Goal: Check status: Check status

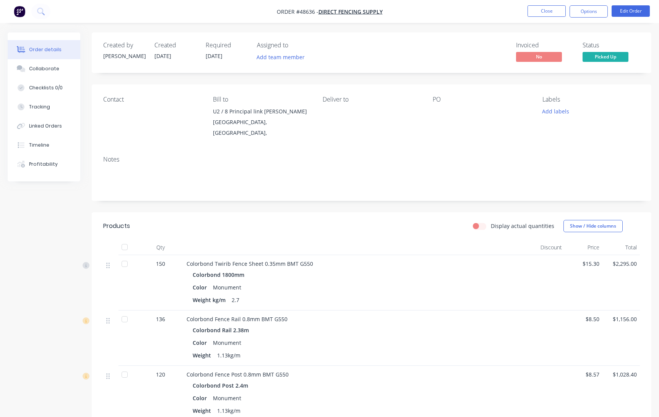
scroll to position [448, 0]
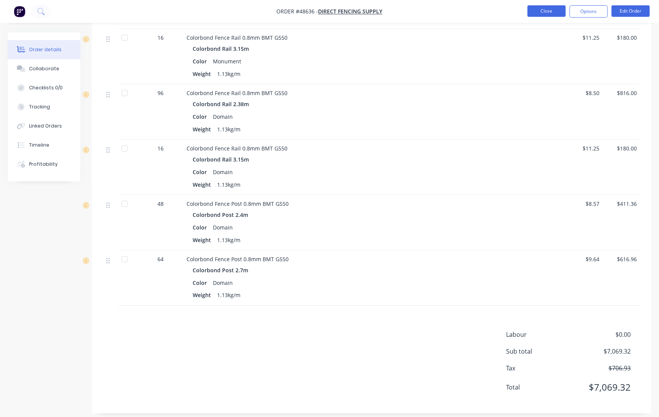
click at [533, 11] on button "Close" at bounding box center [547, 10] width 38 height 11
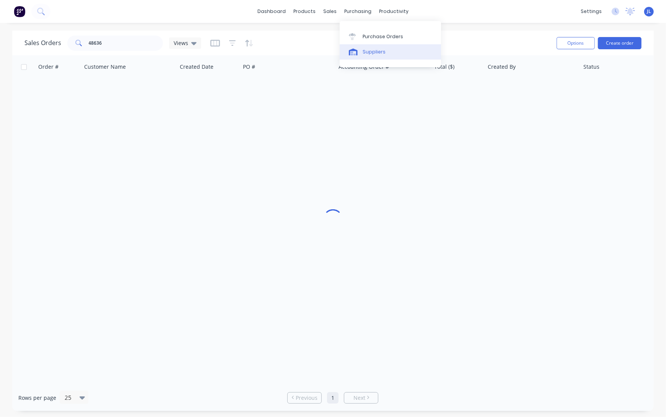
drag, startPoint x: 370, startPoint y: 53, endPoint x: 357, endPoint y: 47, distance: 13.9
click at [370, 53] on div "Suppliers" at bounding box center [373, 52] width 23 height 7
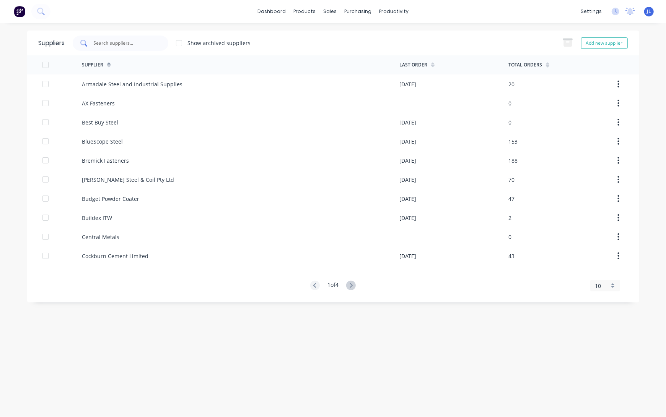
click at [125, 45] on input "text" at bounding box center [124, 43] width 63 height 8
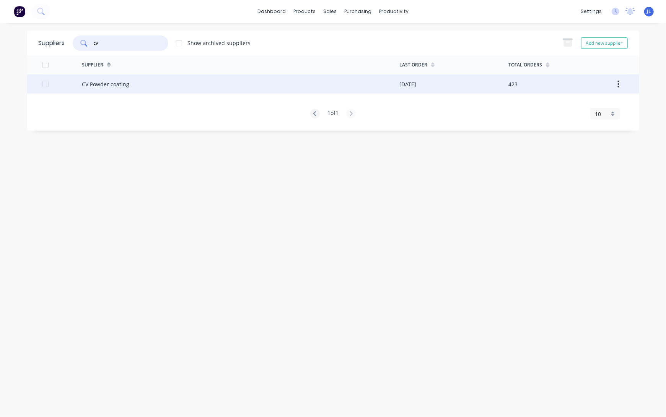
type input "cv"
click at [121, 85] on div "CV Powder coating" at bounding box center [105, 84] width 47 height 8
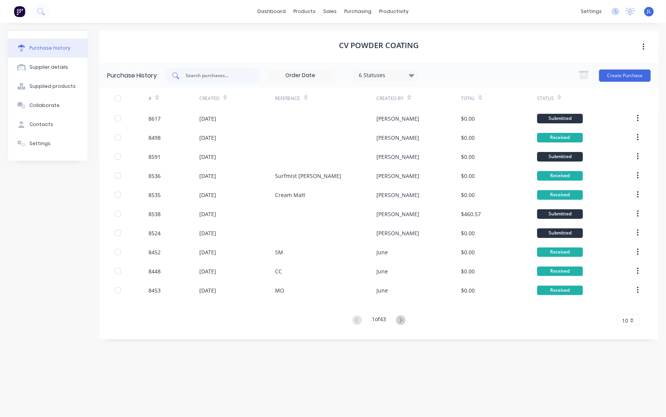
click at [207, 70] on div at bounding box center [212, 75] width 96 height 15
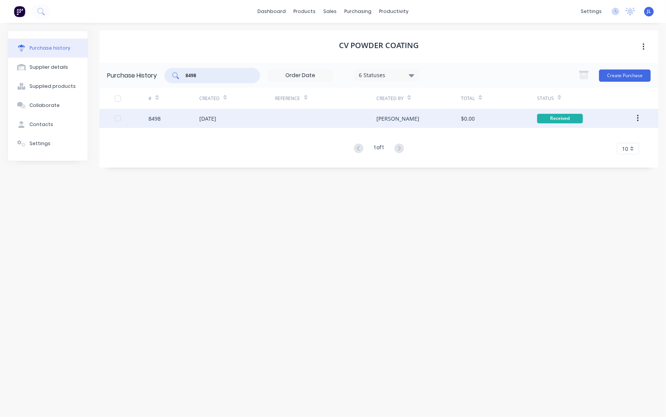
type input "8498"
click at [229, 114] on div "[DATE]" at bounding box center [237, 118] width 76 height 19
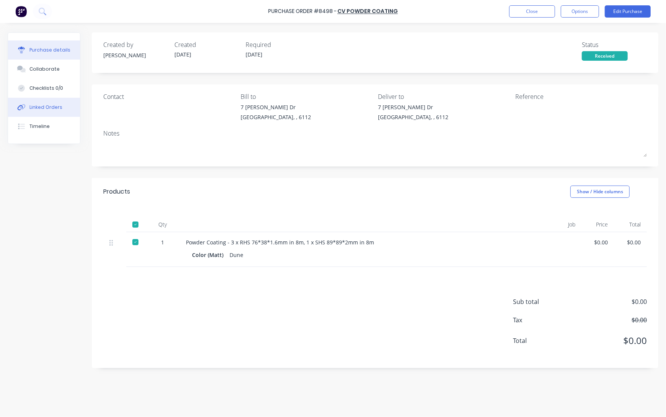
click at [49, 108] on div "Linked Orders" at bounding box center [45, 107] width 33 height 7
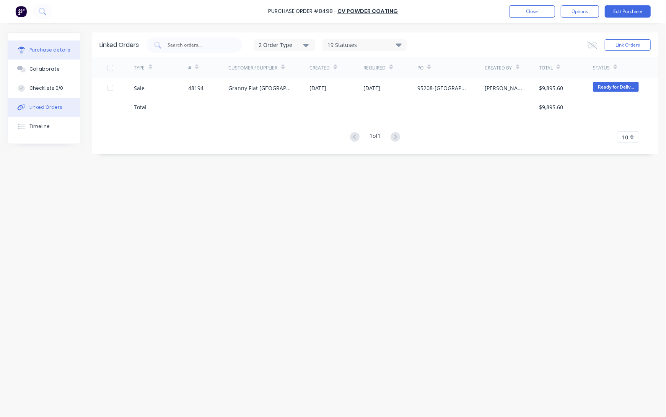
click at [66, 50] on div "Purchase details" at bounding box center [49, 50] width 41 height 7
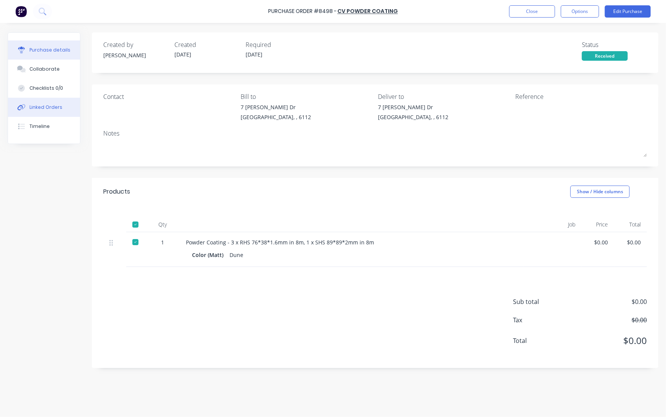
click at [45, 102] on button "Linked Orders" at bounding box center [44, 107] width 72 height 19
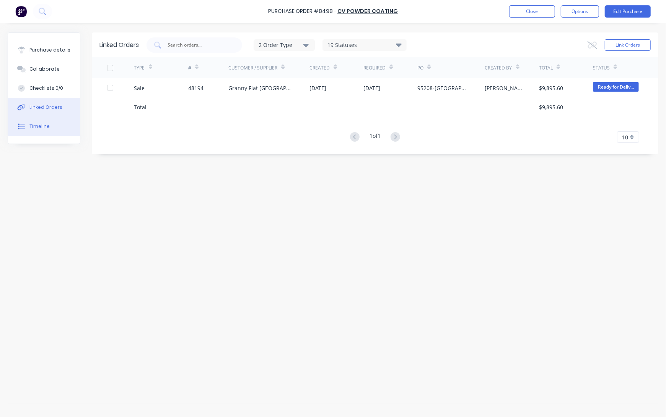
click at [36, 130] on button "Timeline" at bounding box center [44, 126] width 72 height 19
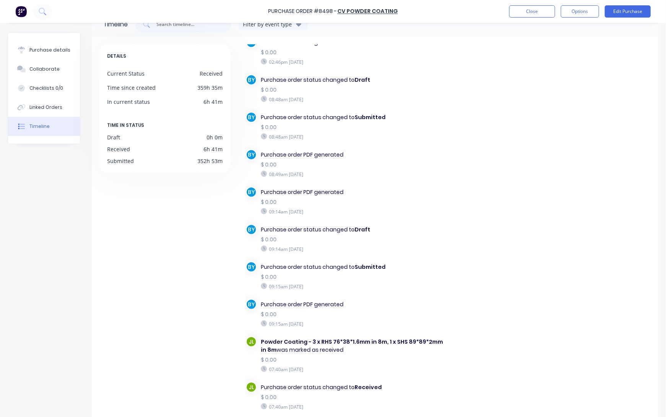
scroll to position [63, 0]
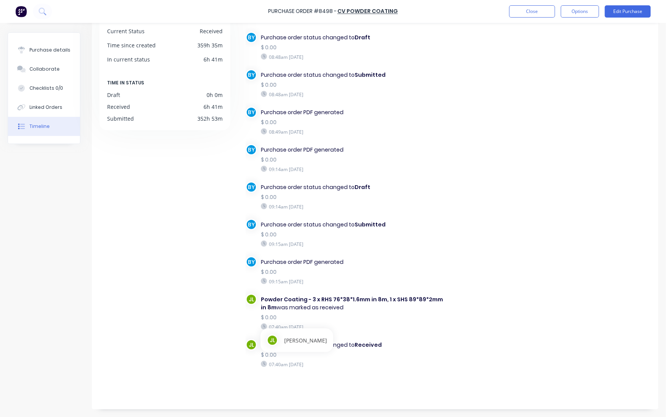
click at [188, 295] on div "DETAILS Current Status Received Time since created 359h 35m In current status 6…" at bounding box center [168, 200] width 138 height 396
click at [32, 48] on div "Purchase details" at bounding box center [49, 50] width 41 height 7
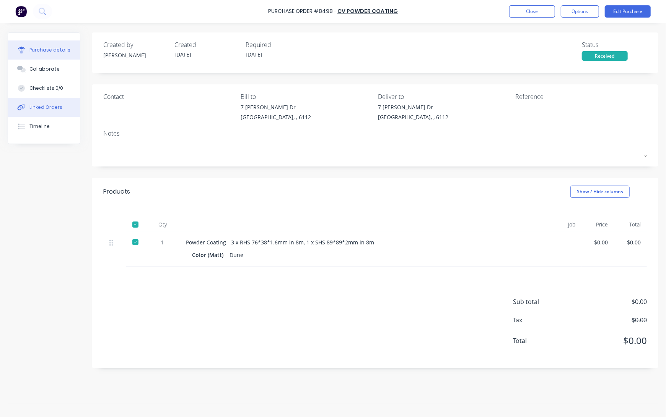
click at [43, 106] on div "Linked Orders" at bounding box center [45, 107] width 33 height 7
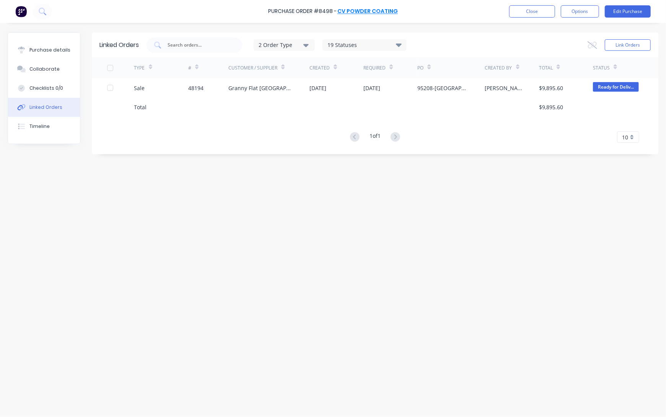
click at [362, 11] on link "CV Powder coating" at bounding box center [367, 12] width 60 height 8
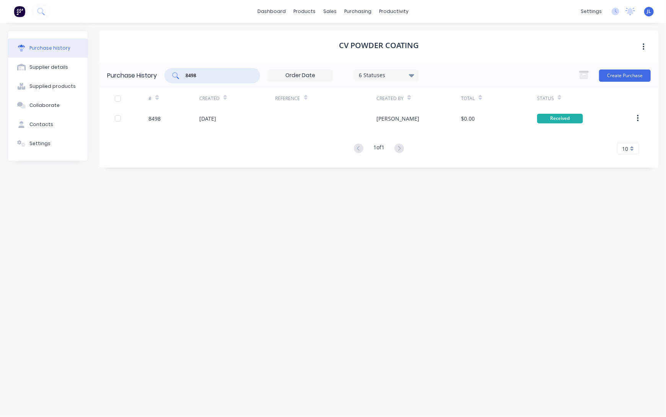
click at [211, 75] on input "8498" at bounding box center [216, 76] width 63 height 8
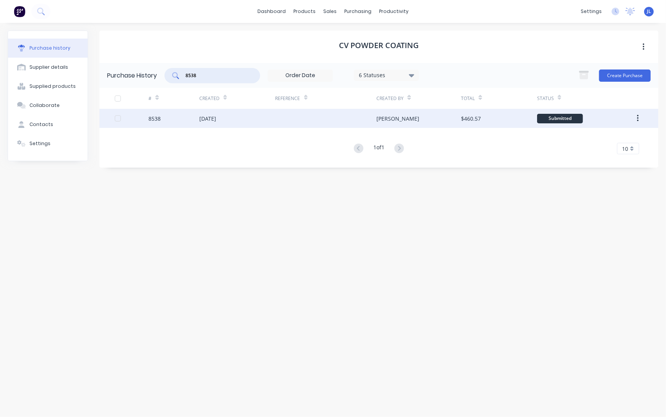
type input "8538"
click at [214, 115] on div "[DATE]" at bounding box center [207, 119] width 17 height 8
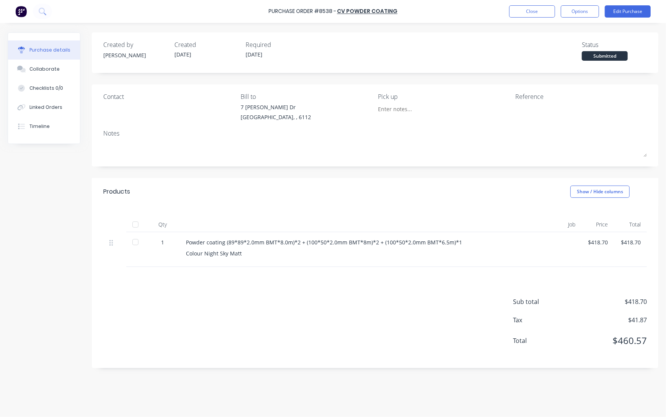
click at [601, 55] on div "Submitted" at bounding box center [604, 56] width 46 height 10
click at [137, 223] on div at bounding box center [135, 224] width 15 height 15
click at [53, 106] on div "Linked Orders" at bounding box center [45, 107] width 33 height 7
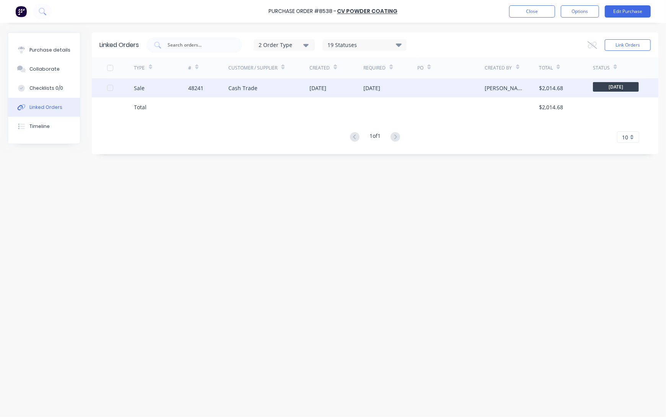
click at [264, 81] on div "Cash Trade" at bounding box center [268, 87] width 81 height 19
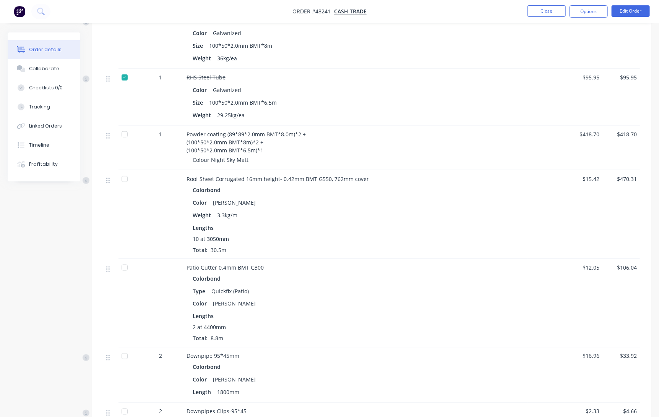
scroll to position [435, 0]
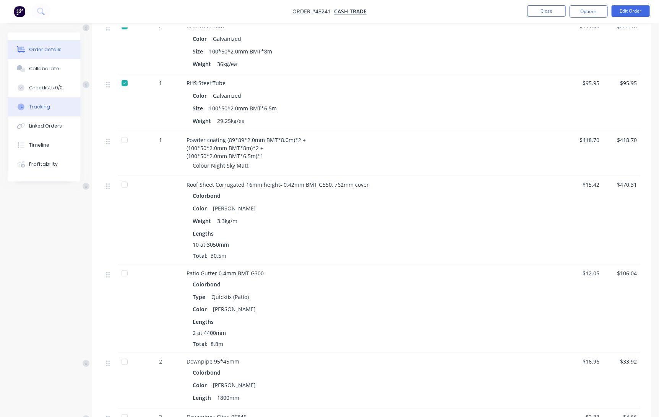
click at [58, 105] on button "Tracking" at bounding box center [44, 106] width 73 height 19
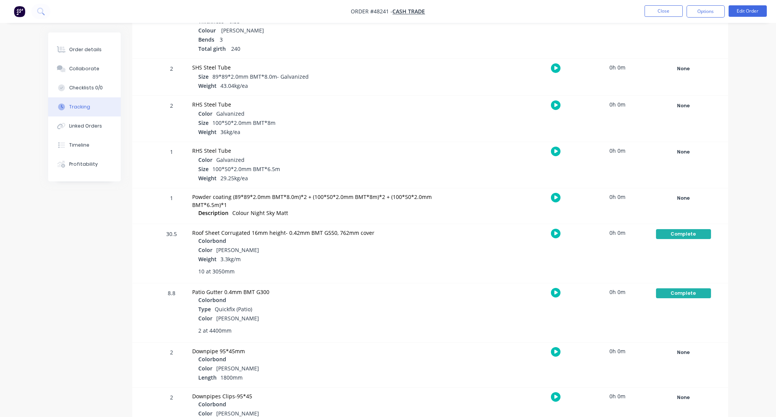
scroll to position [200, 0]
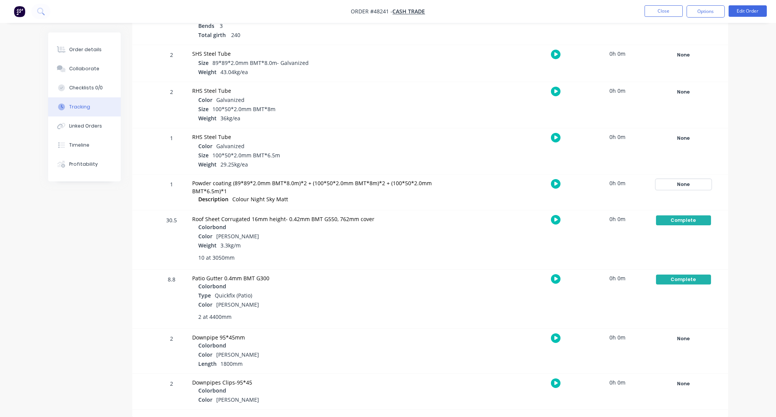
click at [659, 183] on div "None" at bounding box center [683, 185] width 55 height 10
click at [575, 246] on button "Complete" at bounding box center [570, 245] width 33 height 10
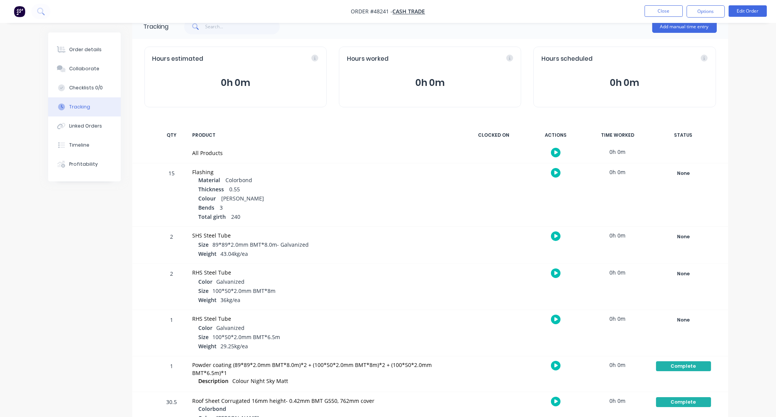
scroll to position [0, 0]
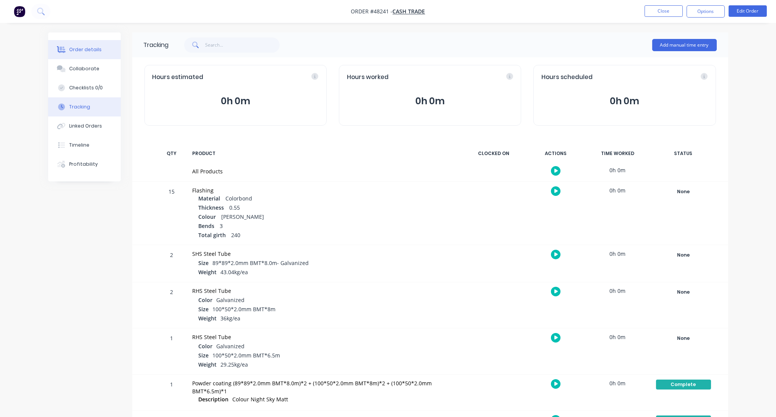
click at [101, 42] on button "Order details" at bounding box center [84, 49] width 73 height 19
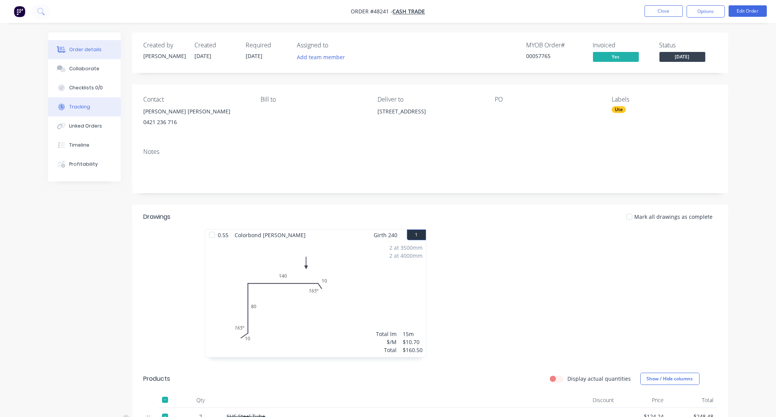
click at [74, 109] on div "Tracking" at bounding box center [79, 107] width 21 height 7
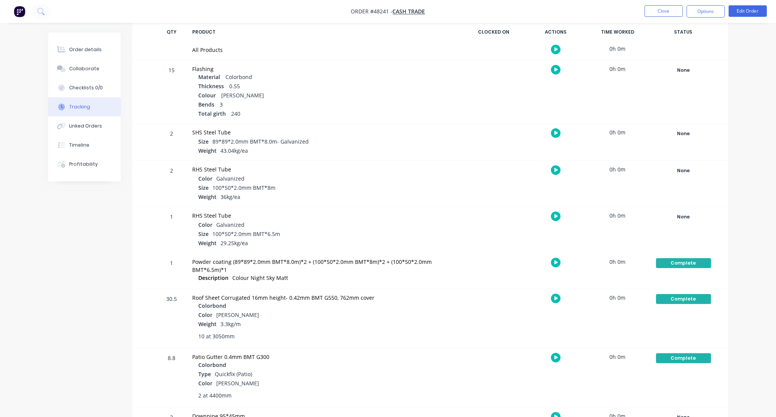
scroll to position [127, 0]
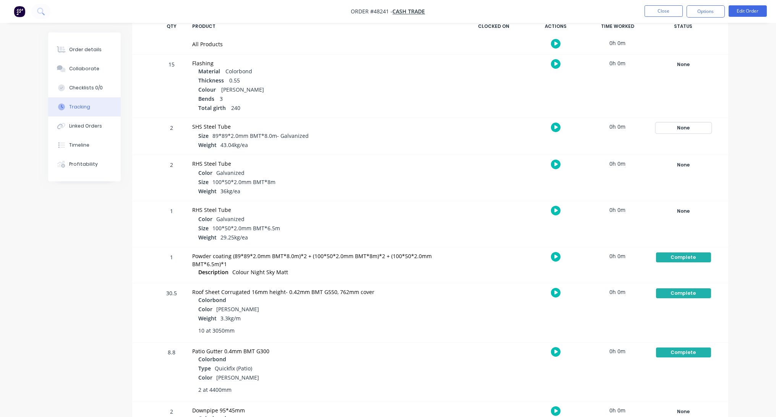
click at [659, 128] on div "None" at bounding box center [683, 128] width 55 height 10
click at [567, 189] on button "Complete" at bounding box center [570, 189] width 33 height 10
click at [659, 164] on div "None" at bounding box center [683, 165] width 55 height 10
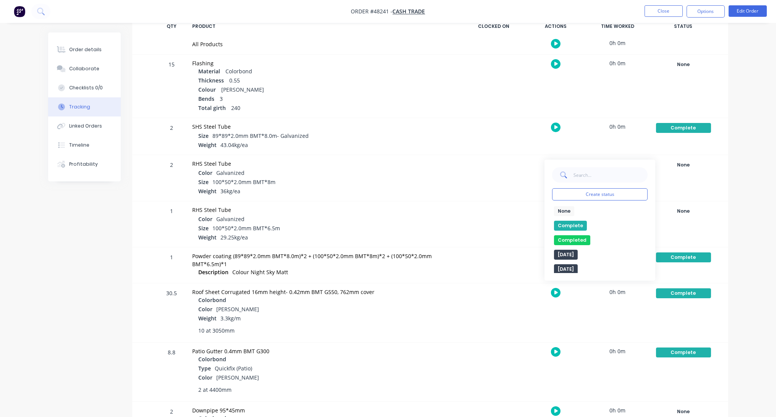
click at [576, 224] on button "Complete" at bounding box center [570, 226] width 33 height 10
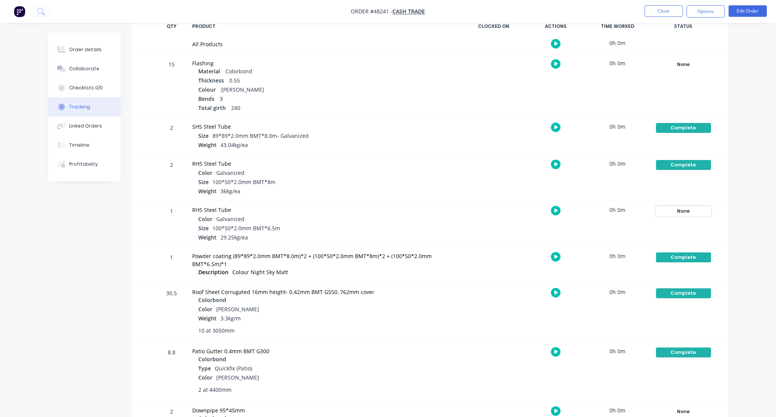
click at [659, 210] on div "None" at bounding box center [683, 211] width 55 height 10
click at [568, 269] on button "Complete" at bounding box center [570, 272] width 33 height 10
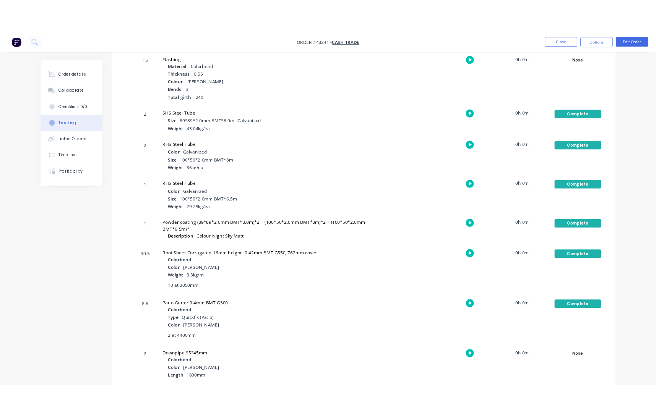
scroll to position [0, 0]
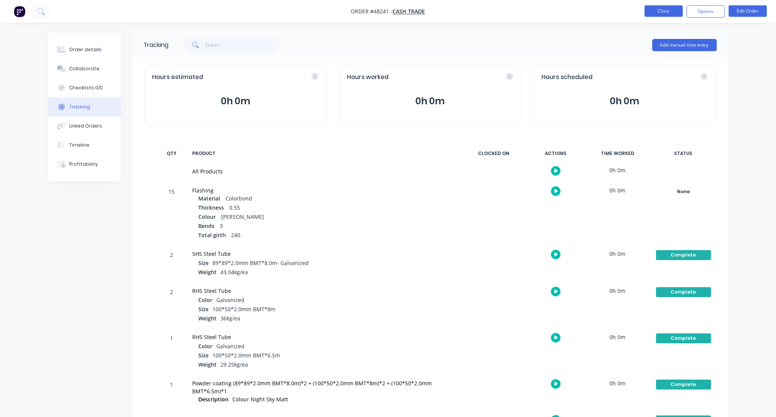
click at [659, 6] on button "Close" at bounding box center [664, 10] width 38 height 11
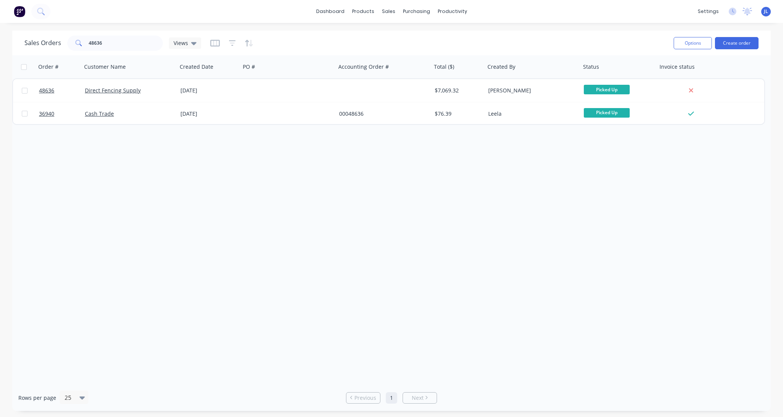
drag, startPoint x: 292, startPoint y: 36, endPoint x: 306, endPoint y: 31, distance: 14.1
click at [292, 36] on div "Sales Orders 48636 Views" at bounding box center [345, 43] width 643 height 19
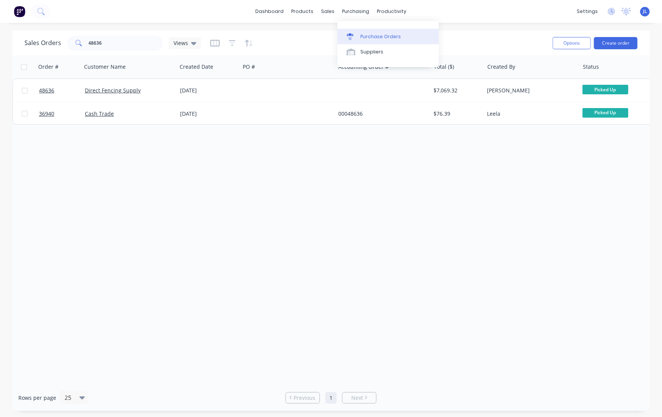
click at [367, 36] on div "Purchase Orders" at bounding box center [381, 36] width 41 height 7
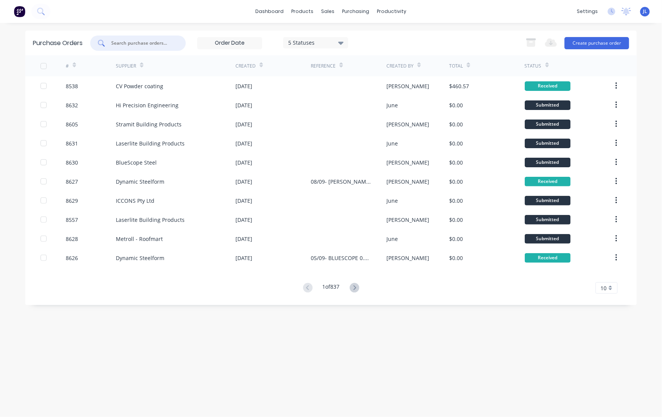
click at [145, 45] on input "text" at bounding box center [141, 43] width 63 height 8
type input "8524"
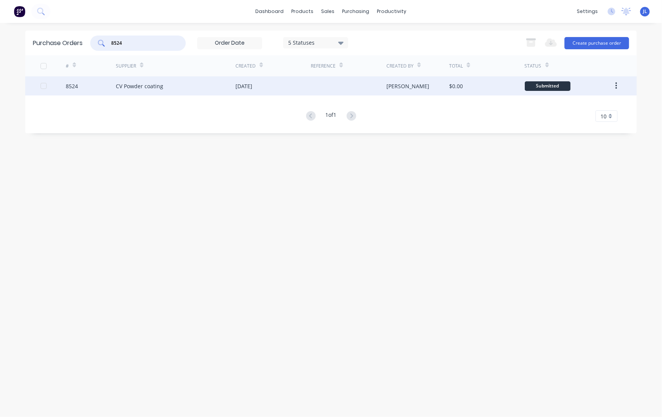
click at [148, 82] on div "CV Powder coating" at bounding box center [139, 86] width 47 height 8
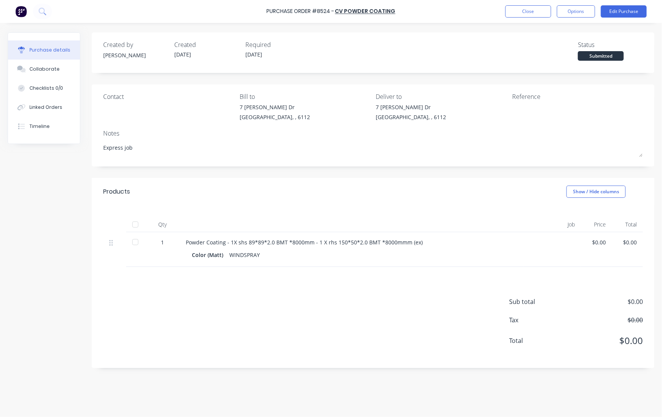
click at [137, 226] on div at bounding box center [135, 224] width 15 height 15
click at [43, 107] on div "Linked Orders" at bounding box center [45, 107] width 33 height 7
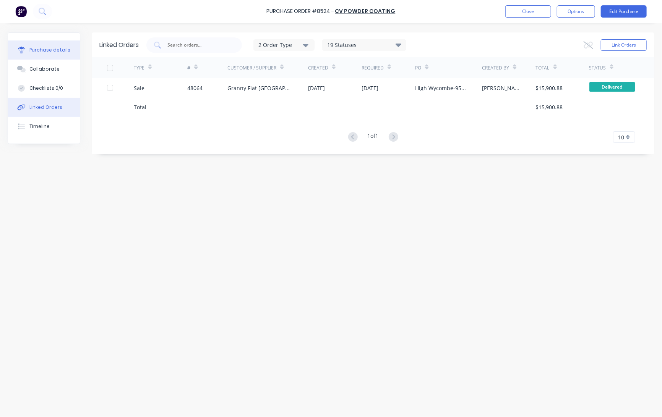
click at [57, 55] on button "Purchase details" at bounding box center [44, 50] width 72 height 19
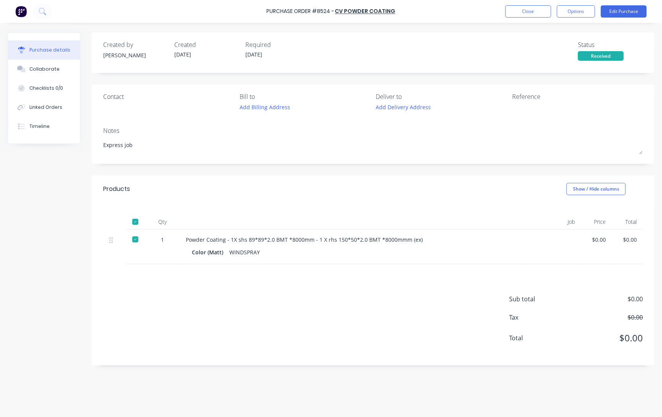
type textarea "x"
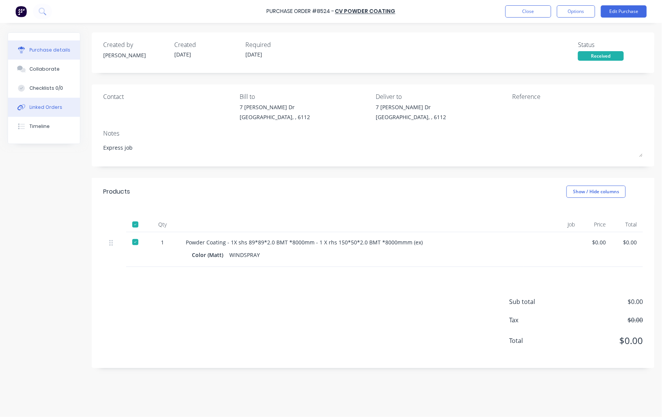
click at [55, 101] on button "Linked Orders" at bounding box center [44, 107] width 72 height 19
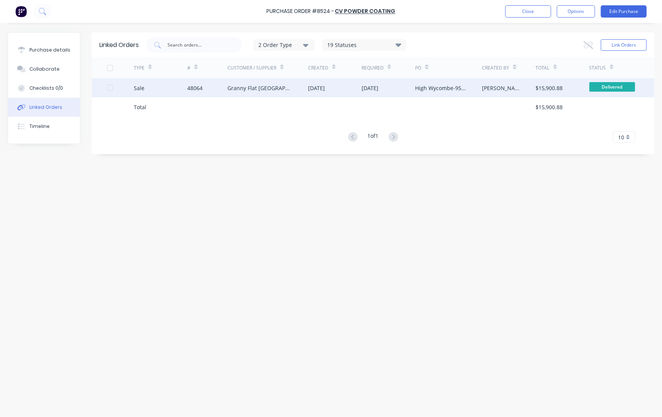
click at [262, 89] on div "Granny Flat [GEOGRAPHIC_DATA]" at bounding box center [259, 88] width 65 height 8
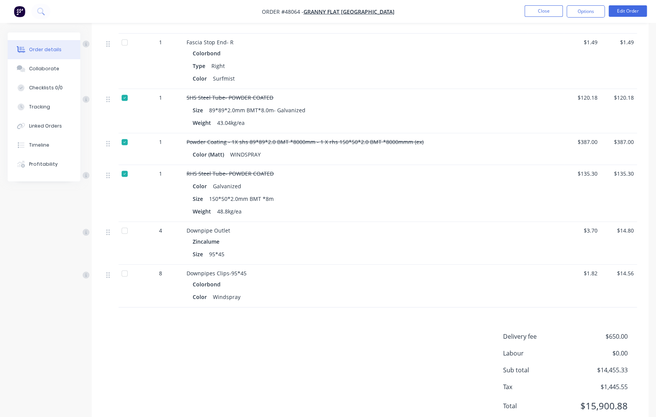
scroll to position [1679, 0]
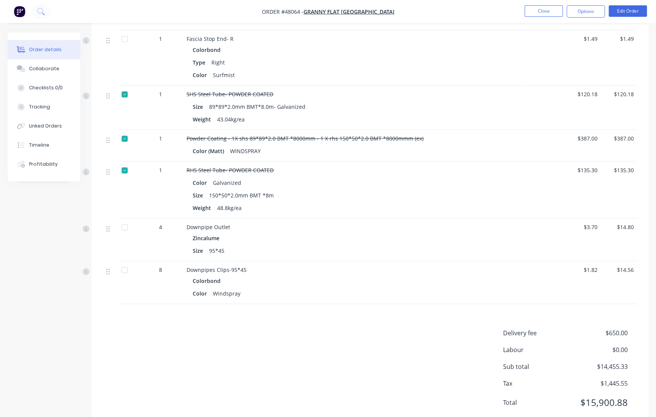
click at [408, 44] on div "Colorbond" at bounding box center [356, 49] width 326 height 11
click at [550, 11] on button "Close" at bounding box center [544, 10] width 38 height 11
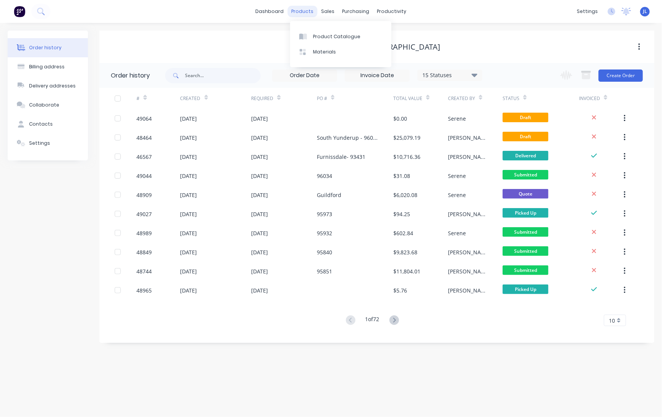
click at [302, 10] on div "products" at bounding box center [303, 11] width 30 height 11
click at [308, 35] on div at bounding box center [304, 36] width 11 height 7
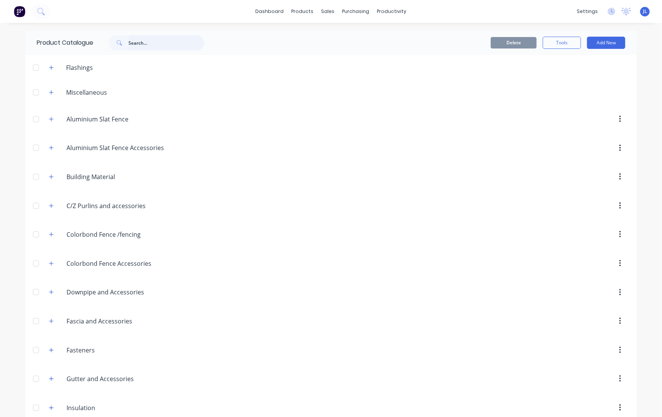
click at [171, 42] on input "text" at bounding box center [166, 42] width 76 height 15
click at [179, 45] on input "text" at bounding box center [166, 42] width 76 height 15
drag, startPoint x: 324, startPoint y: 38, endPoint x: 305, endPoint y: 38, distance: 19.5
click at [324, 38] on div "Product Catalogue" at bounding box center [333, 36] width 47 height 7
click at [164, 42] on input "text" at bounding box center [166, 42] width 76 height 15
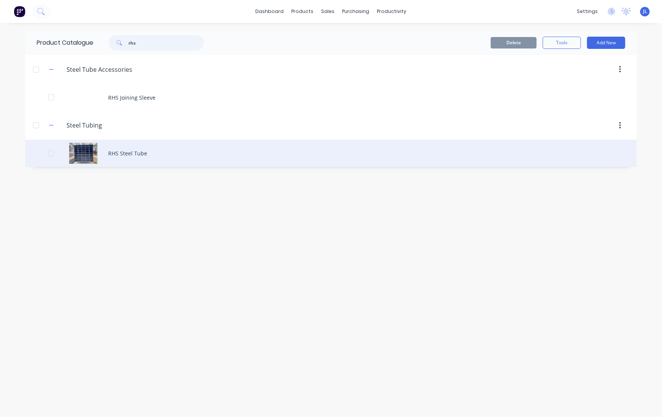
type input "rhs"
click at [152, 154] on div "RHS Steel Tube" at bounding box center [331, 153] width 612 height 27
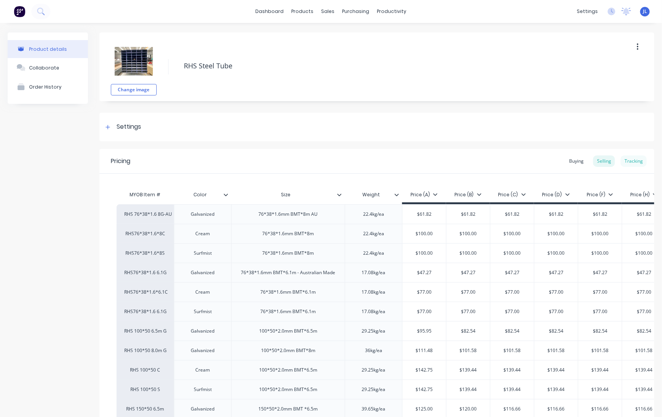
type textarea "x"
click at [627, 161] on div "Tracking" at bounding box center [634, 161] width 26 height 11
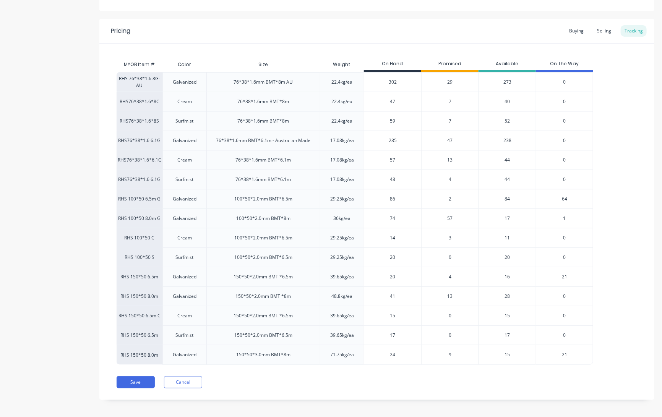
scroll to position [133, 0]
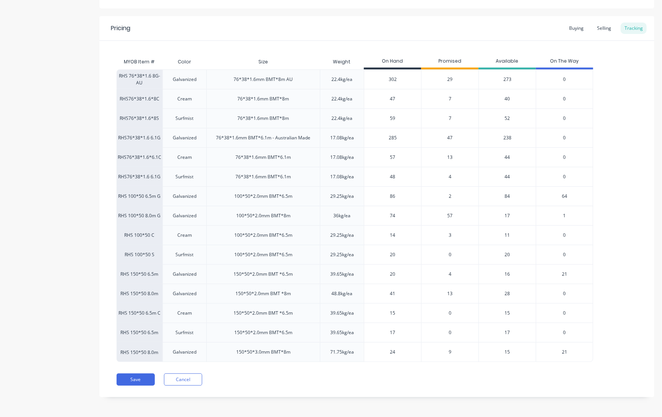
drag, startPoint x: 71, startPoint y: 26, endPoint x: 70, endPoint y: 19, distance: 7.7
click at [70, 26] on div "Product details Collaborate Order History" at bounding box center [48, 154] width 80 height 510
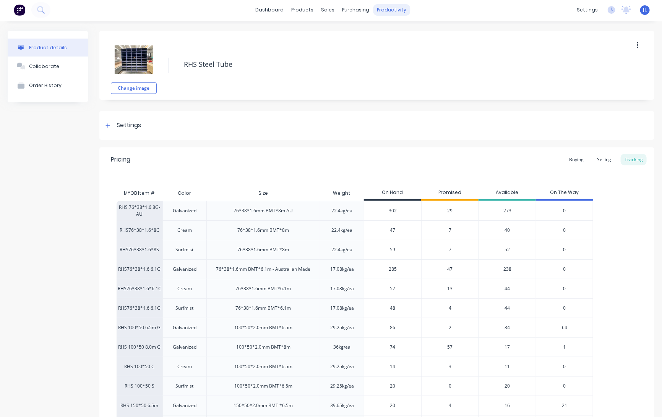
scroll to position [0, 0]
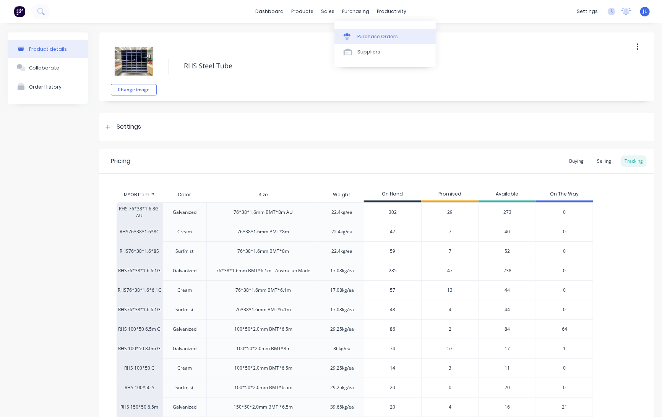
click at [374, 34] on div "Purchase Orders" at bounding box center [377, 36] width 41 height 7
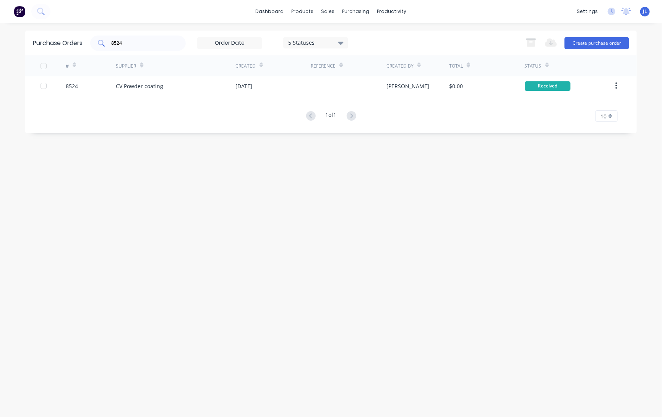
click at [141, 42] on input "8524" at bounding box center [141, 43] width 63 height 8
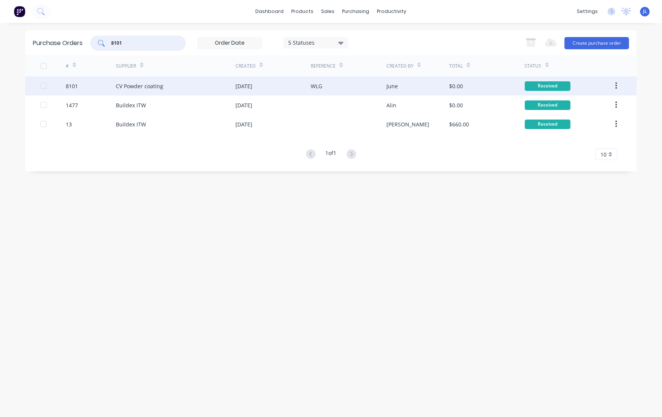
type input "8101"
click at [210, 84] on div "CV Powder coating" at bounding box center [176, 85] width 120 height 19
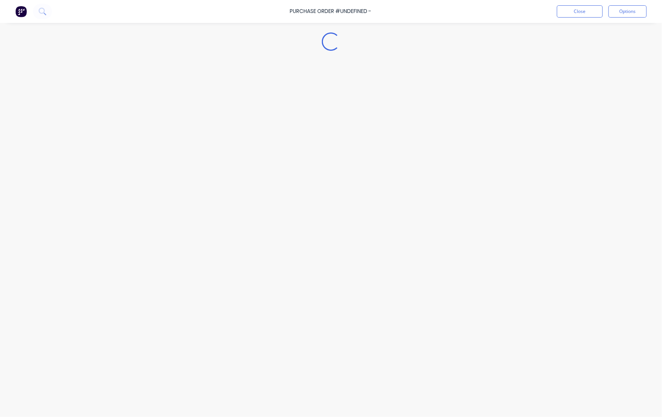
type textarea "x"
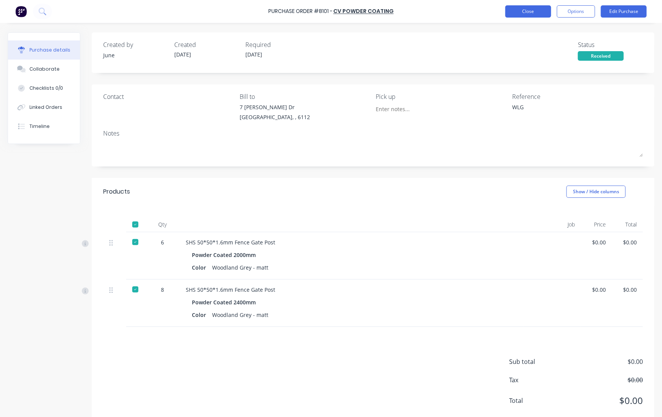
click at [541, 11] on button "Close" at bounding box center [528, 11] width 46 height 12
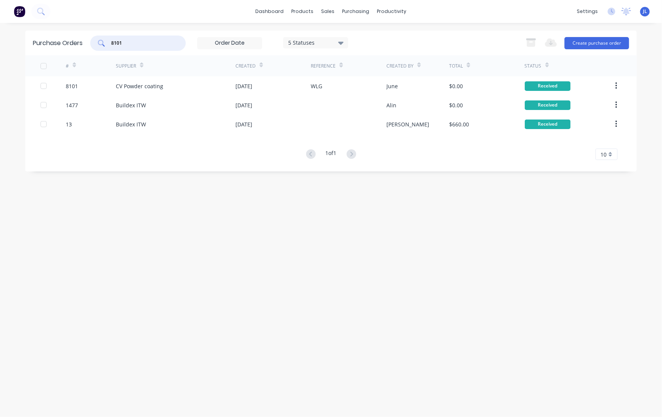
click at [155, 41] on input "8101" at bounding box center [141, 43] width 63 height 8
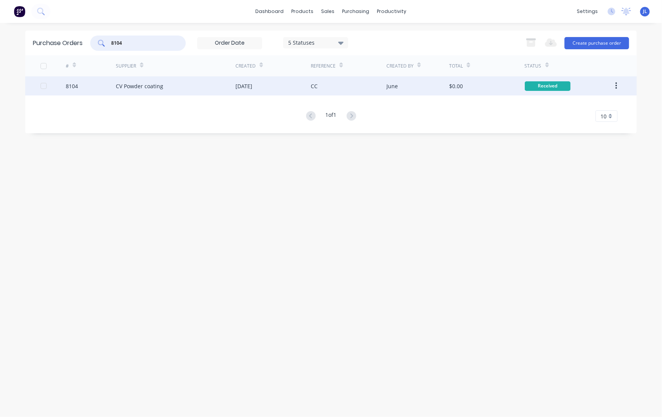
type input "8104"
click at [180, 83] on div "CV Powder coating" at bounding box center [176, 85] width 120 height 19
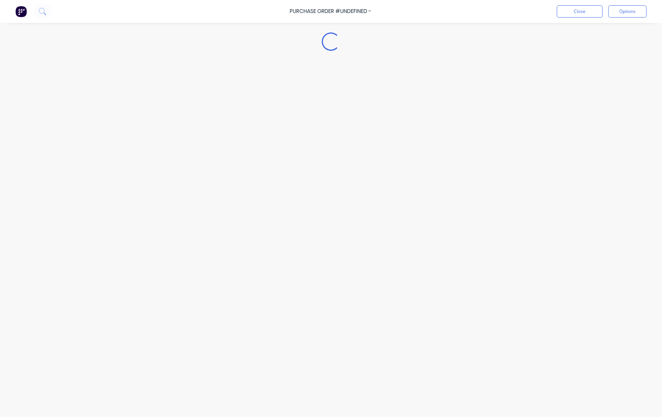
type textarea "x"
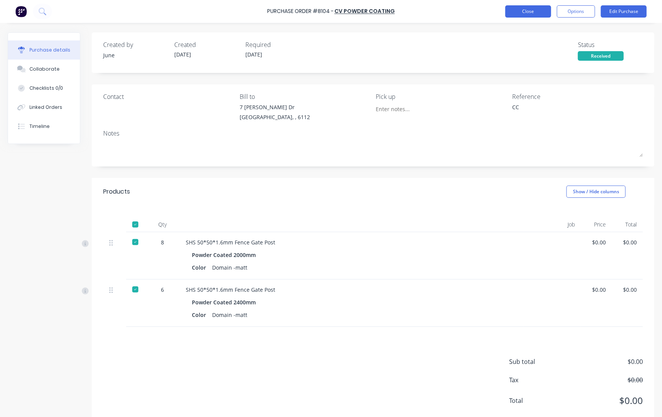
click at [520, 7] on button "Close" at bounding box center [528, 11] width 46 height 12
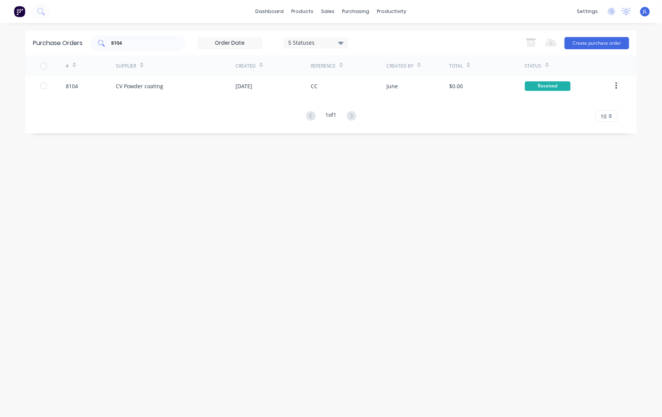
click at [148, 38] on div "8104" at bounding box center [138, 43] width 96 height 15
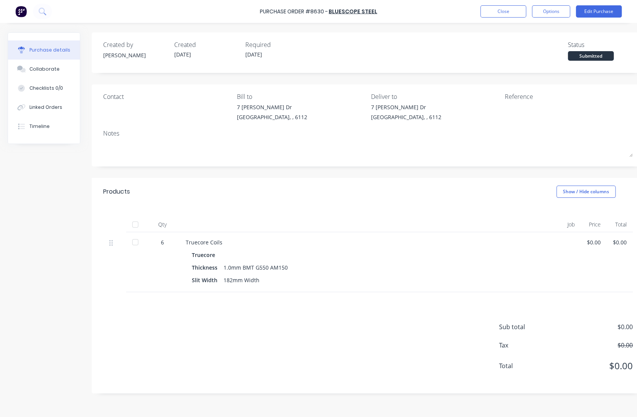
click at [502, 4] on div "Purchase Order #8630 - BlueScope Steel Close Options Edit Purchase" at bounding box center [318, 11] width 637 height 23
click at [495, 12] on button "Close" at bounding box center [504, 11] width 46 height 12
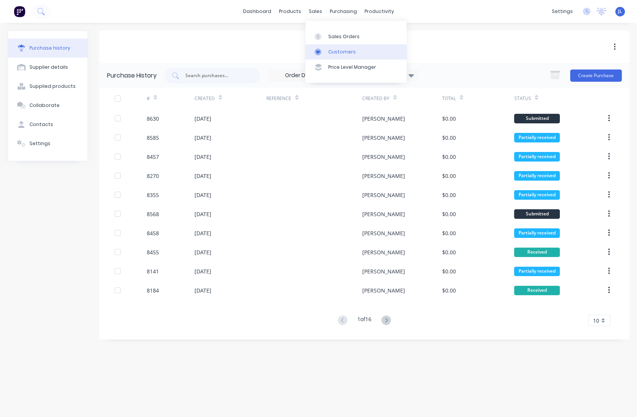
click at [344, 53] on div "Customers" at bounding box center [342, 52] width 28 height 7
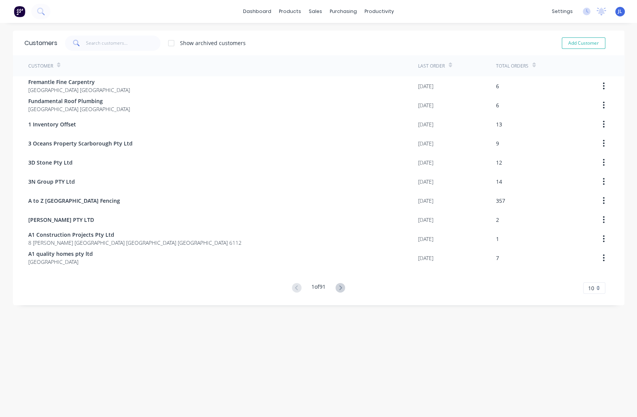
click at [119, 51] on div "Customers Show archived customers Add Customer" at bounding box center [319, 43] width 612 height 25
click at [123, 44] on input "text" at bounding box center [123, 43] width 75 height 15
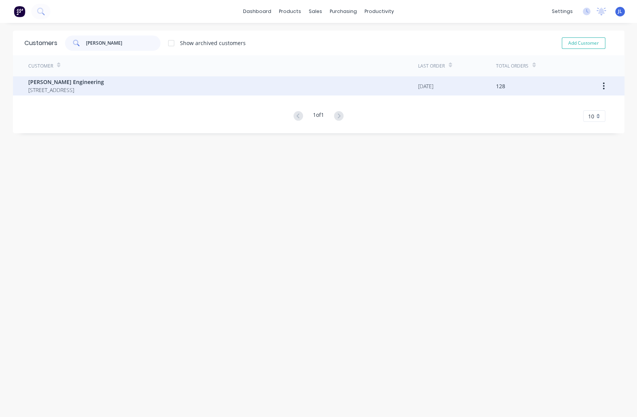
type input "perna"
click at [104, 87] on span "47 Cocos Drive Bibra Lake Western Australia Australia" at bounding box center [66, 90] width 76 height 8
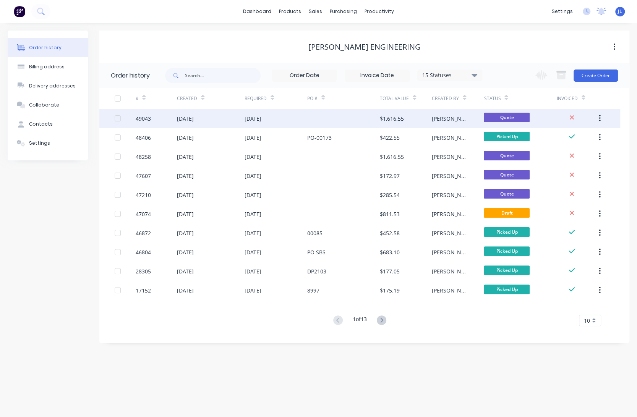
click at [174, 119] on div "49043" at bounding box center [156, 118] width 42 height 19
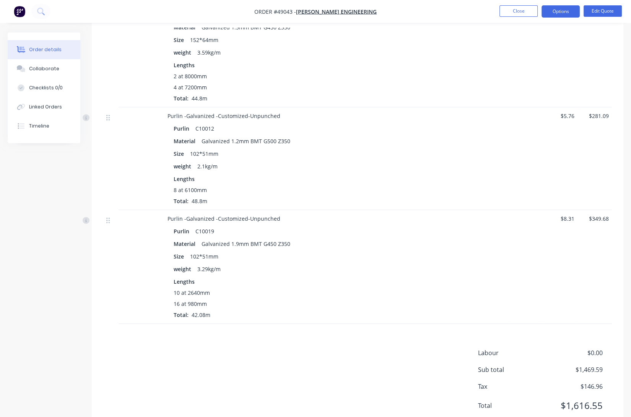
scroll to position [391, 0]
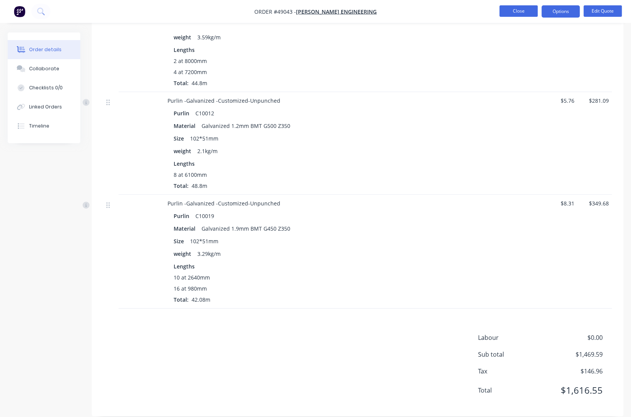
click at [508, 9] on button "Close" at bounding box center [518, 10] width 38 height 11
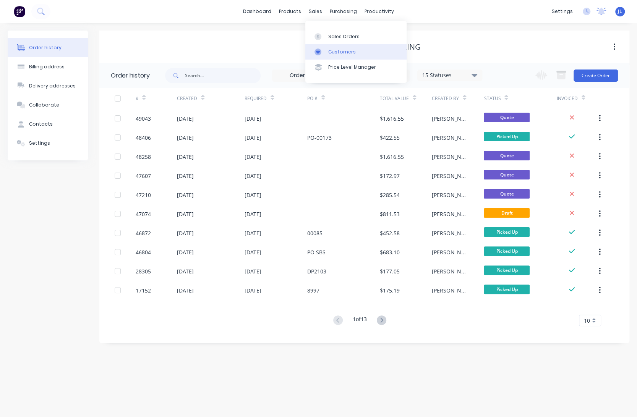
click at [335, 50] on div "Customers" at bounding box center [342, 52] width 28 height 7
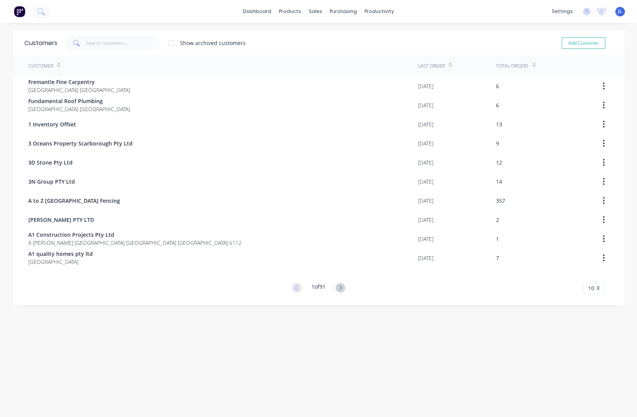
click at [121, 51] on div "Customers Show archived customers Add Customer" at bounding box center [319, 43] width 612 height 25
click at [123, 44] on input "text" at bounding box center [123, 43] width 75 height 15
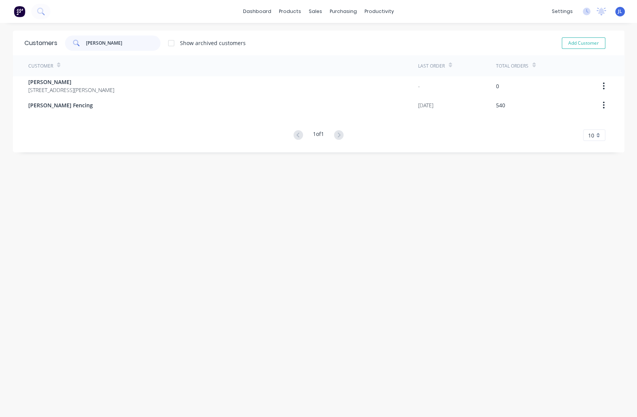
type input "tony"
click at [107, 115] on div "Customer Last Order Total Orders Tony Catalano 32 Sanbleford Way, Morley - 0 To…" at bounding box center [319, 98] width 612 height 86
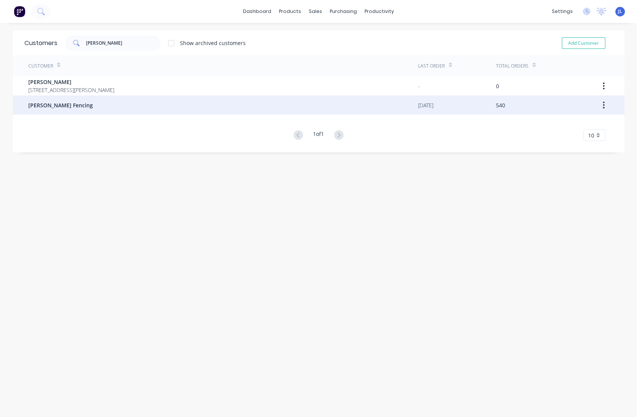
click at [115, 105] on div "Tony Fencing" at bounding box center [223, 105] width 390 height 19
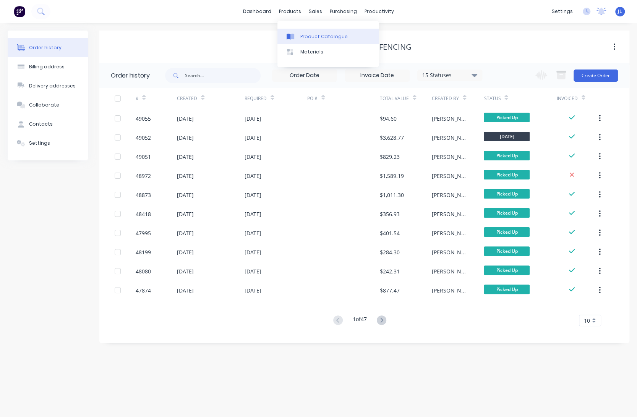
click at [321, 36] on div "Product Catalogue" at bounding box center [323, 36] width 47 height 7
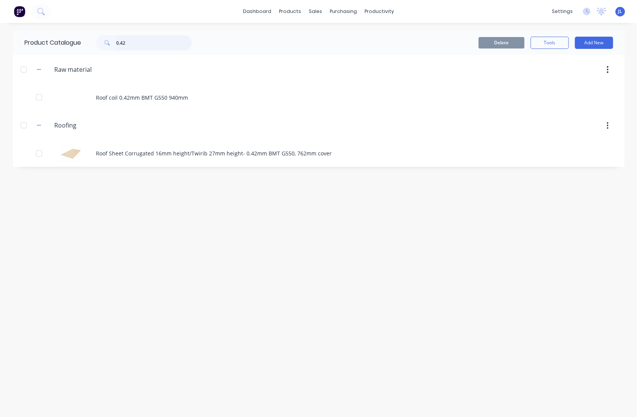
click at [170, 40] on input "0.42" at bounding box center [154, 42] width 76 height 15
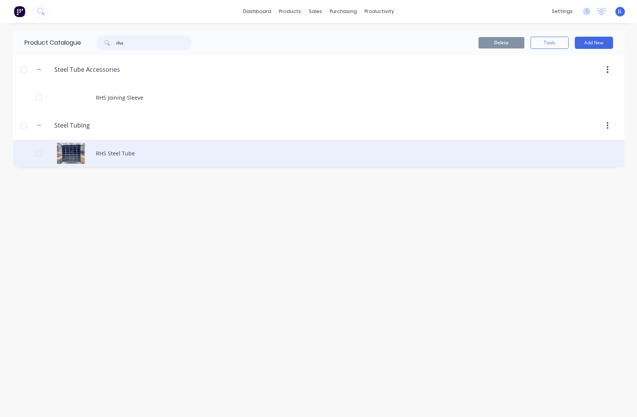
type input "rhs"
click at [128, 153] on div "RHS Steel Tube" at bounding box center [319, 153] width 612 height 27
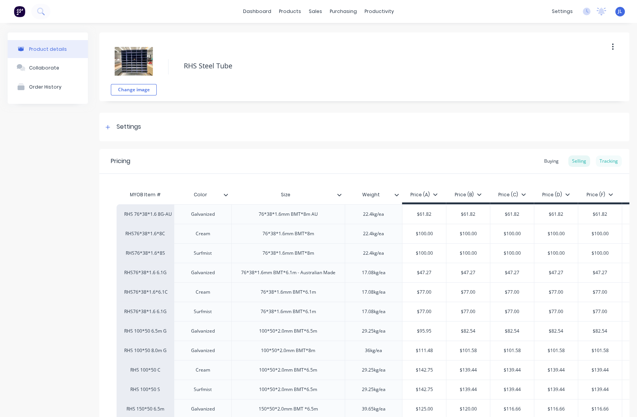
type textarea "x"
click at [611, 161] on div "Tracking" at bounding box center [609, 161] width 26 height 11
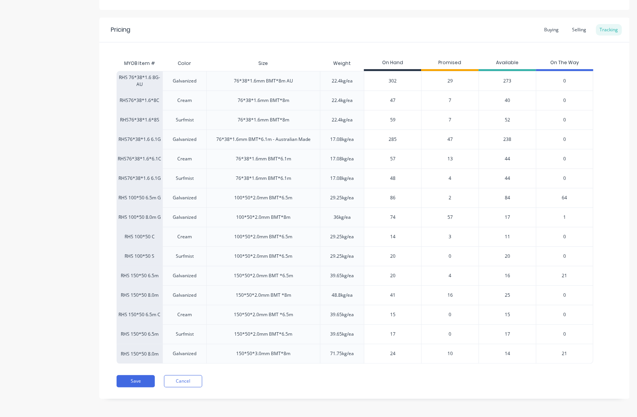
scroll to position [133, 0]
drag, startPoint x: 233, startPoint y: 235, endPoint x: 502, endPoint y: 234, distance: 268.8
click at [471, 238] on div "RHS 100*50 C Cream 100*50*2.0mm BMT*6.5m 29.25kg/ea 14 3 11 0" at bounding box center [355, 235] width 477 height 19
click at [514, 234] on div "11" at bounding box center [507, 235] width 57 height 19
click at [508, 235] on div "11" at bounding box center [507, 235] width 57 height 19
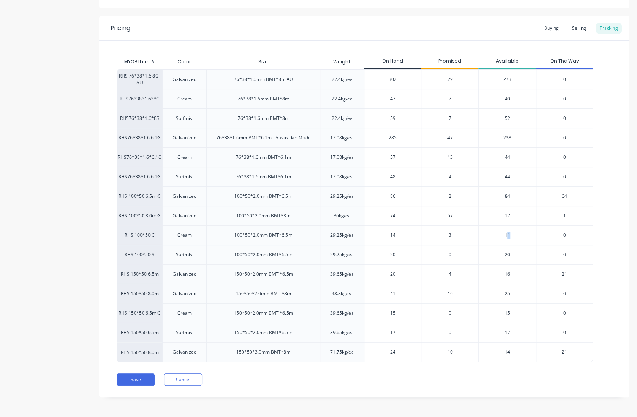
click at [514, 234] on div "11" at bounding box center [507, 235] width 57 height 19
click at [614, 231] on div "MYOB Item # Color Size Weight On Hand Promised Available On The Way RHS 76*38*1…" at bounding box center [364, 202] width 530 height 322
click at [569, 27] on div "Selling" at bounding box center [579, 28] width 22 height 11
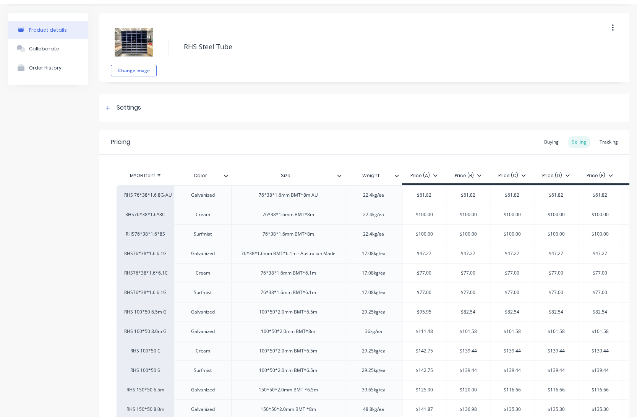
scroll to position [0, 0]
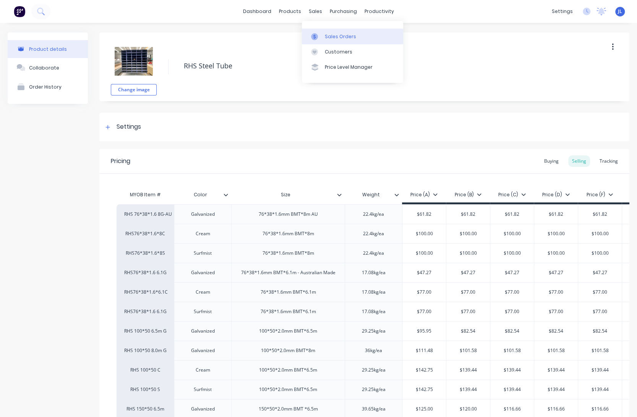
click at [333, 36] on div "Sales Orders" at bounding box center [340, 36] width 31 height 7
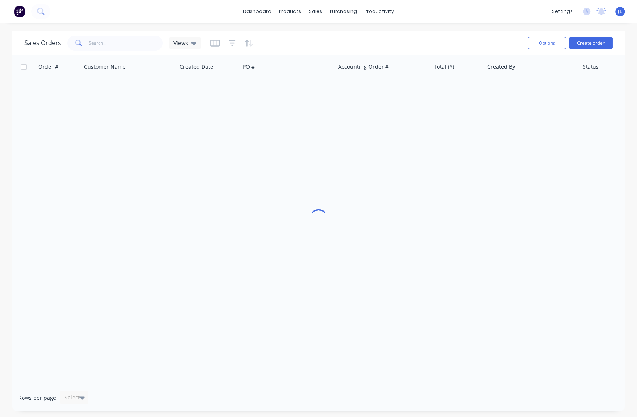
click at [201, 19] on div "dashboard products sales purchasing productivity dashboard products Product Cat…" at bounding box center [318, 11] width 637 height 23
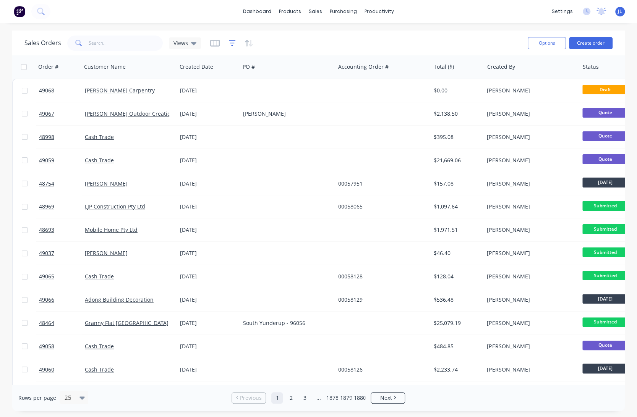
click at [231, 42] on icon "button" at bounding box center [232, 43] width 7 height 8
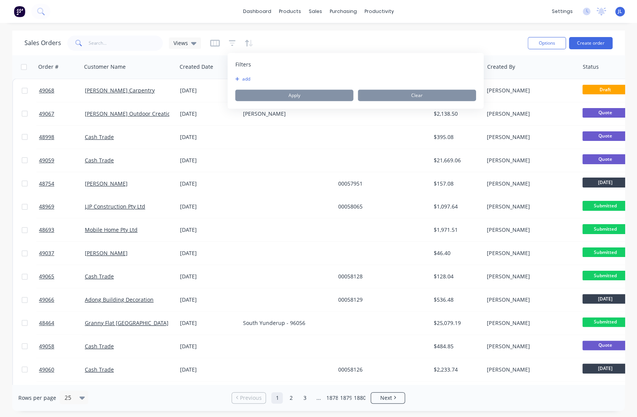
click at [239, 79] on icon "button" at bounding box center [237, 79] width 4 height 4
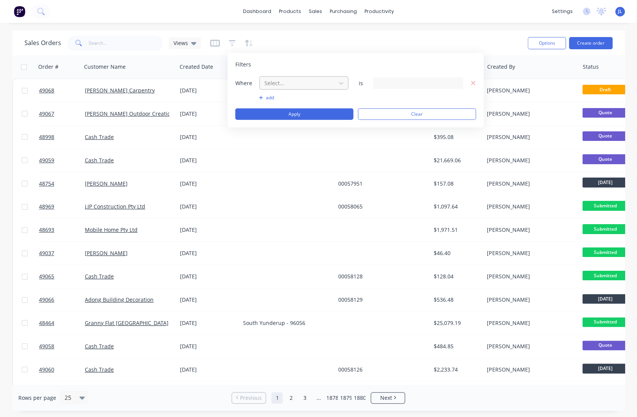
click at [282, 79] on div at bounding box center [298, 83] width 68 height 10
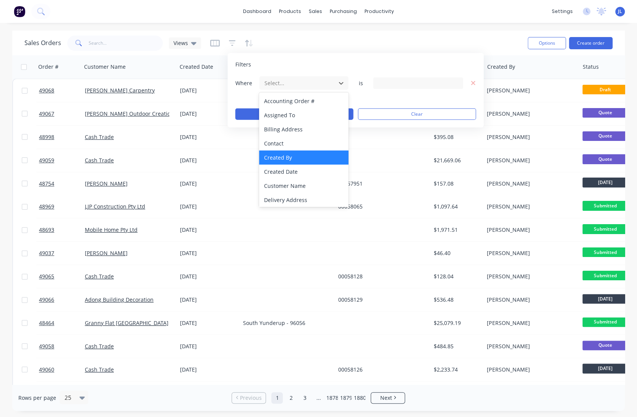
click at [287, 159] on div "Created By" at bounding box center [303, 158] width 89 height 14
click at [303, 78] on div at bounding box center [298, 83] width 68 height 10
click at [281, 172] on div "Created Date" at bounding box center [303, 172] width 89 height 14
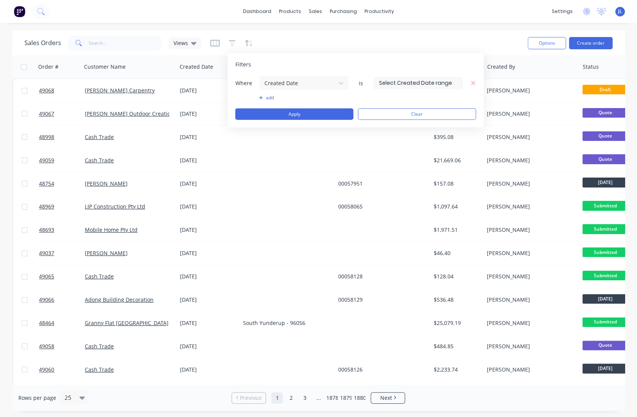
click at [403, 83] on input at bounding box center [418, 82] width 89 height 11
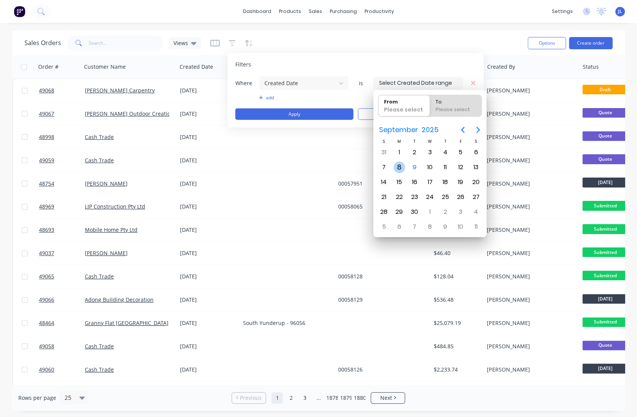
click at [395, 167] on div "8" at bounding box center [399, 167] width 11 height 11
type input "08/09/25"
radio input "false"
radio input "true"
click at [398, 165] on div "8" at bounding box center [399, 167] width 11 height 11
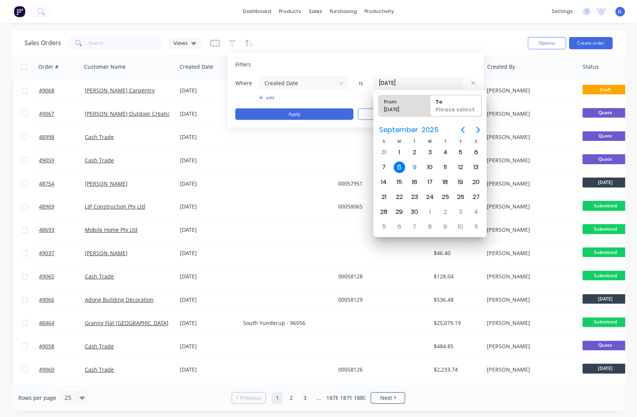
type input "08/09/25 - 08/09/25"
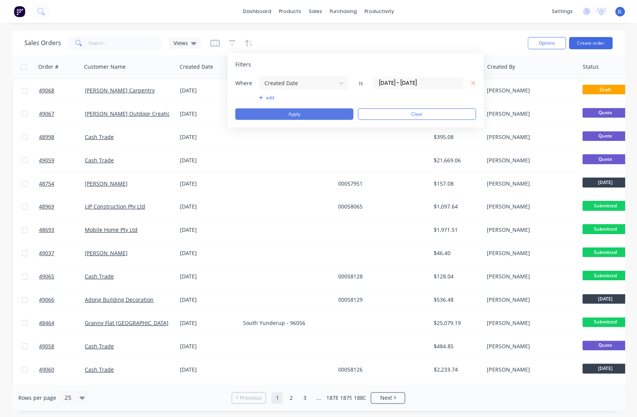
click at [314, 117] on button "Apply" at bounding box center [294, 114] width 118 height 11
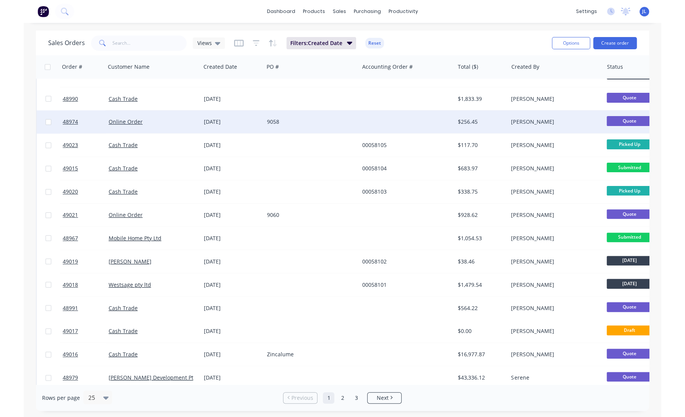
scroll to position [42, 0]
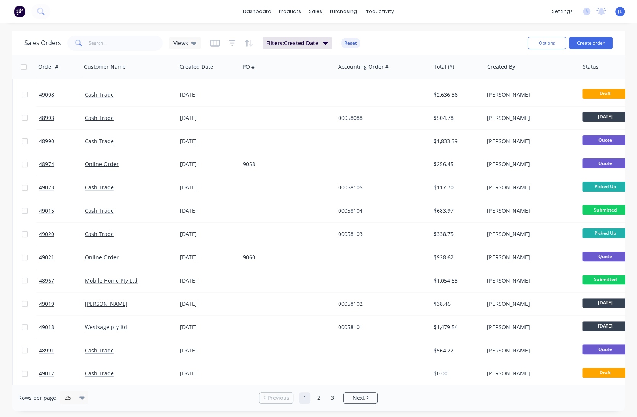
click at [158, 11] on div "dashboard products sales purchasing productivity dashboard products Product Cat…" at bounding box center [318, 11] width 637 height 23
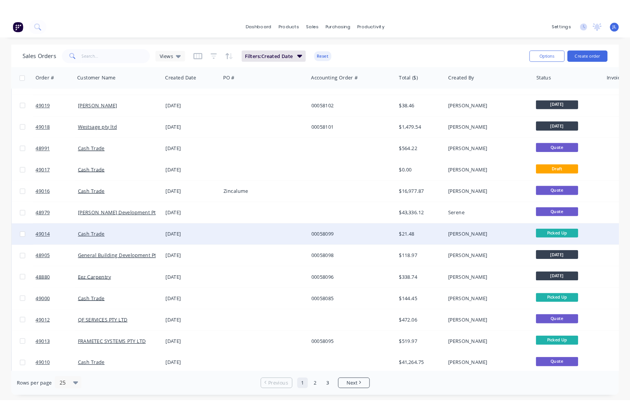
scroll to position [279, 0]
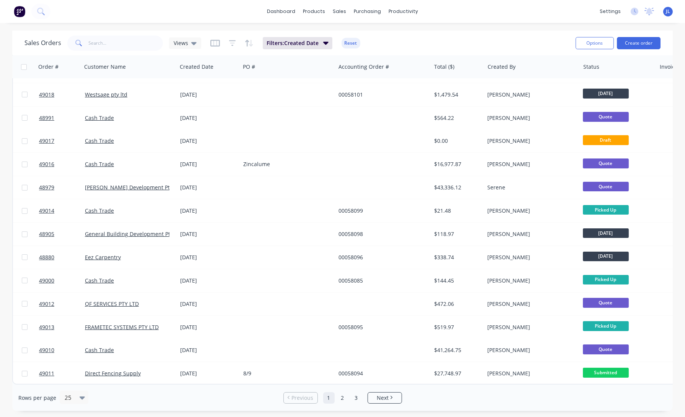
drag, startPoint x: 179, startPoint y: 11, endPoint x: 169, endPoint y: 11, distance: 10.7
click at [179, 11] on div "dashboard products sales purchasing productivity dashboard products Product Cat…" at bounding box center [342, 11] width 685 height 23
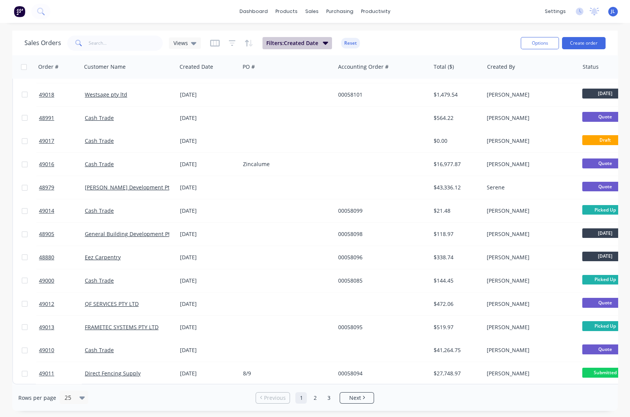
click at [325, 42] on icon "button" at bounding box center [325, 43] width 5 height 3
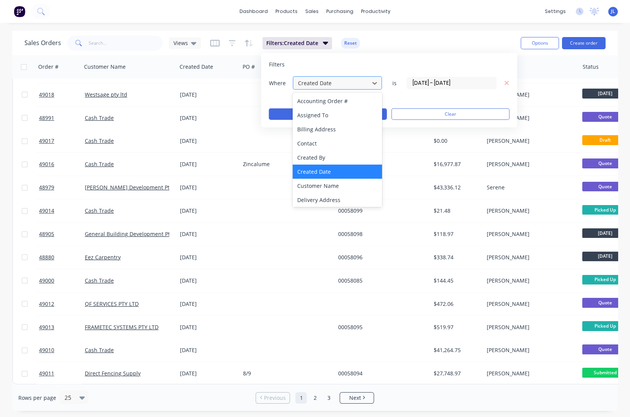
click at [336, 80] on div at bounding box center [331, 83] width 68 height 10
click at [414, 22] on div "dashboard products sales purchasing productivity dashboard products Product Cat…" at bounding box center [315, 11] width 630 height 23
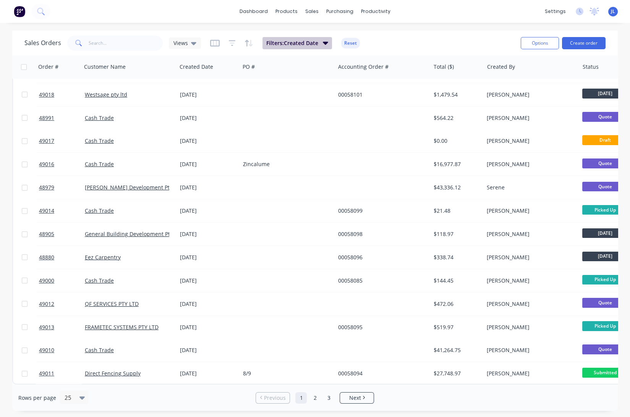
click at [330, 41] on button "Filters: Created Date" at bounding box center [298, 43] width 70 height 12
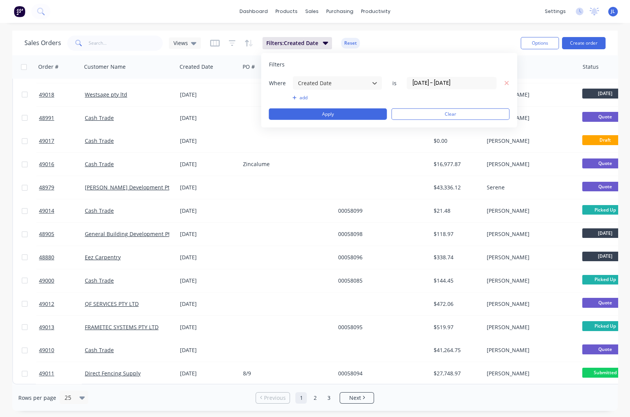
click at [424, 79] on input "08/09/25 - 08/09/25" at bounding box center [452, 82] width 89 height 11
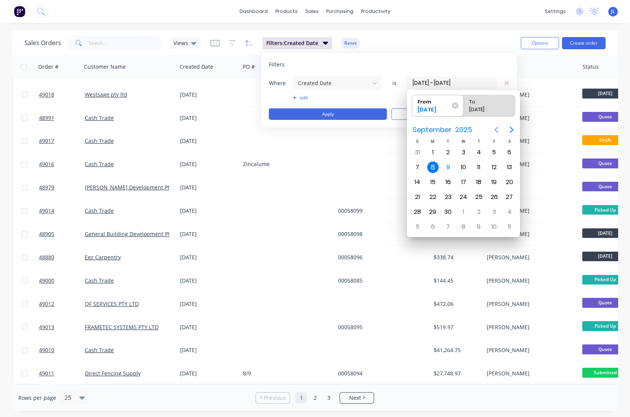
click at [495, 130] on icon "Previous page" at bounding box center [496, 130] width 3 height 6
click at [421, 152] on div "27" at bounding box center [417, 152] width 11 height 11
type input "27/07/25 - 08/09/25"
radio input "false"
radio input "true"
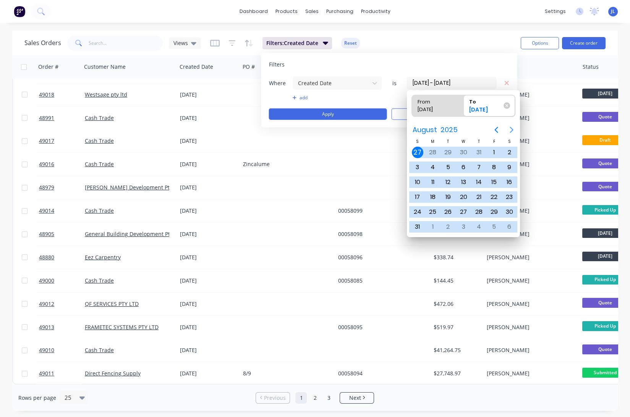
click at [509, 130] on icon "Next page" at bounding box center [511, 129] width 9 height 9
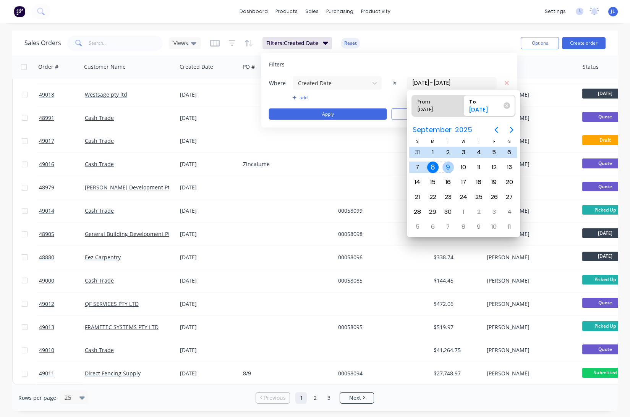
click at [447, 164] on div "9" at bounding box center [448, 167] width 11 height 11
type input "27/07/25 - 09/09/25"
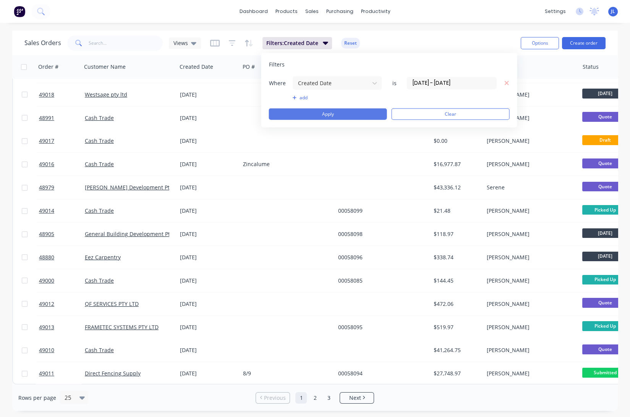
click at [363, 116] on button "Apply" at bounding box center [328, 114] width 118 height 11
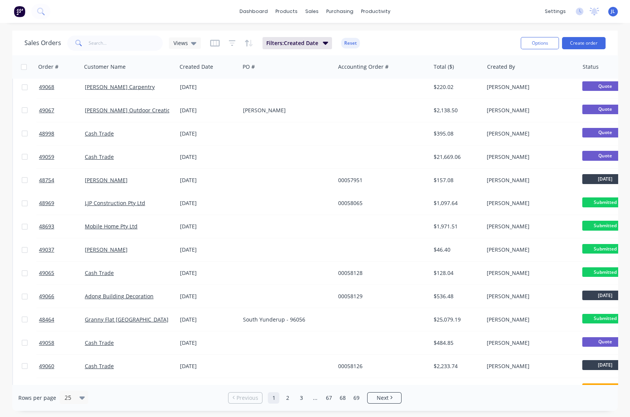
scroll to position [0, 0]
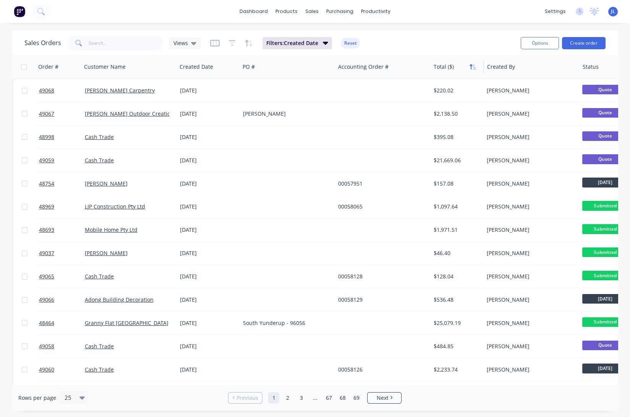
click at [476, 66] on icon "button" at bounding box center [473, 67] width 7 height 6
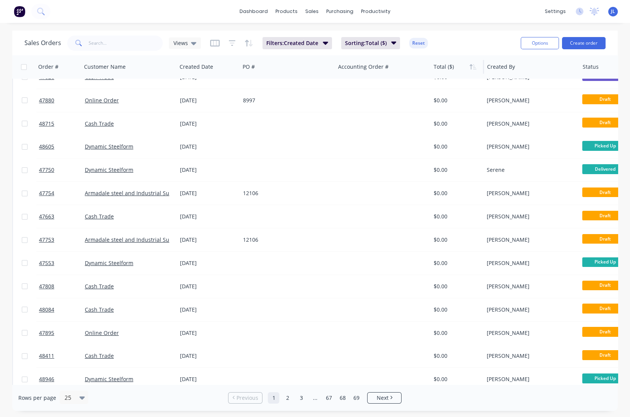
scroll to position [279, 0]
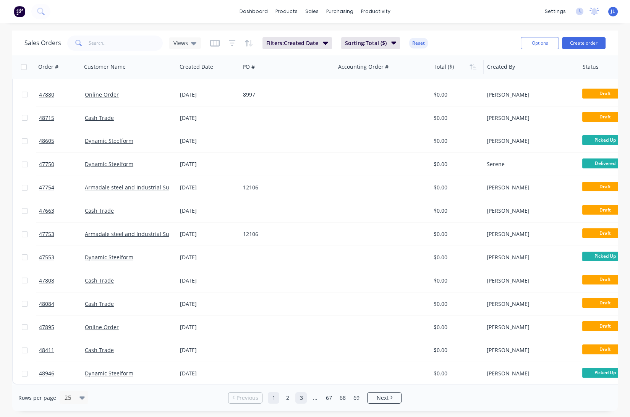
click at [300, 398] on link "3" at bounding box center [301, 398] width 11 height 11
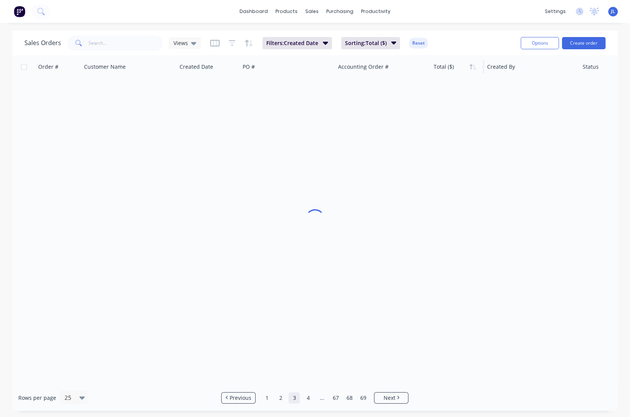
scroll to position [3, 0]
click at [306, 399] on link "4" at bounding box center [307, 398] width 11 height 11
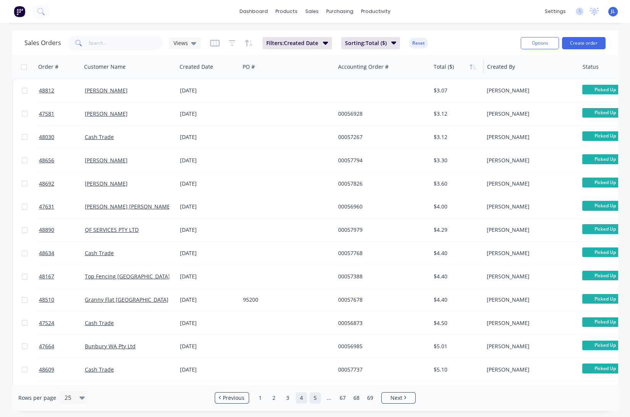
click at [315, 399] on link "5" at bounding box center [315, 398] width 11 height 11
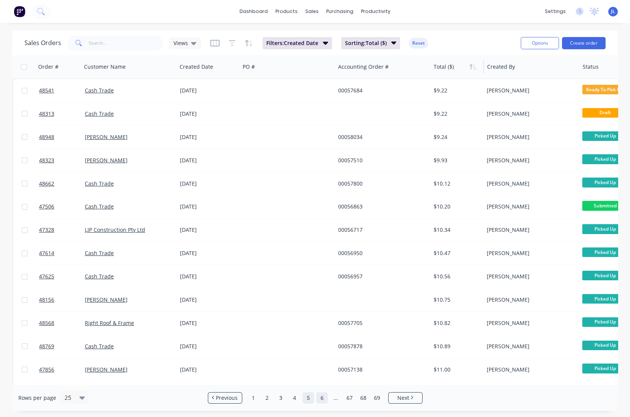
click at [322, 396] on link "6" at bounding box center [322, 398] width 11 height 11
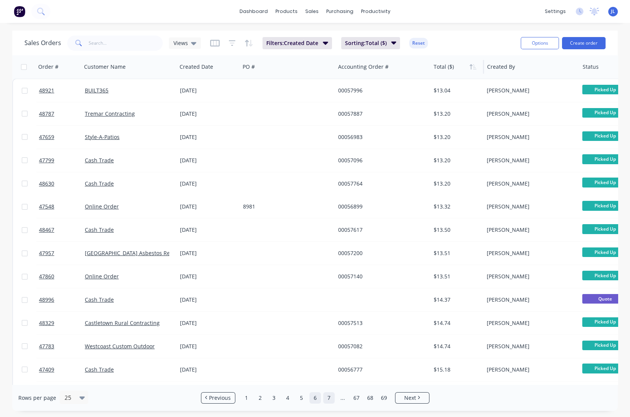
click at [331, 401] on link "7" at bounding box center [328, 398] width 11 height 11
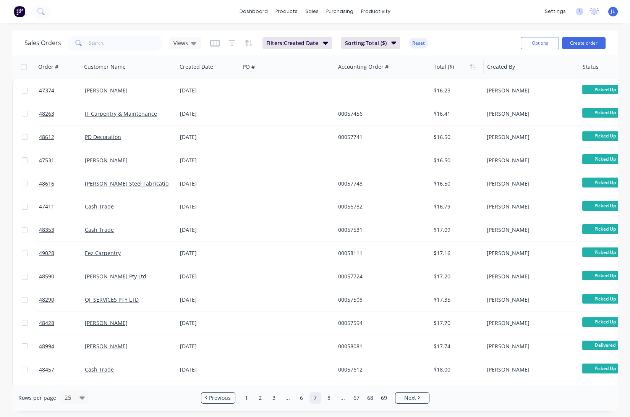
click at [331, 400] on link "8" at bounding box center [328, 398] width 11 height 11
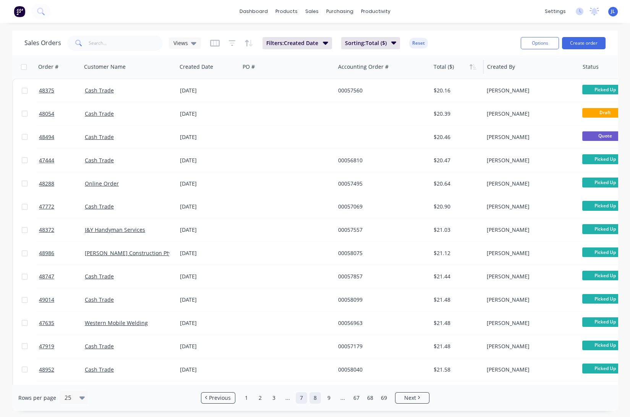
click at [331, 400] on link "9" at bounding box center [328, 398] width 11 height 11
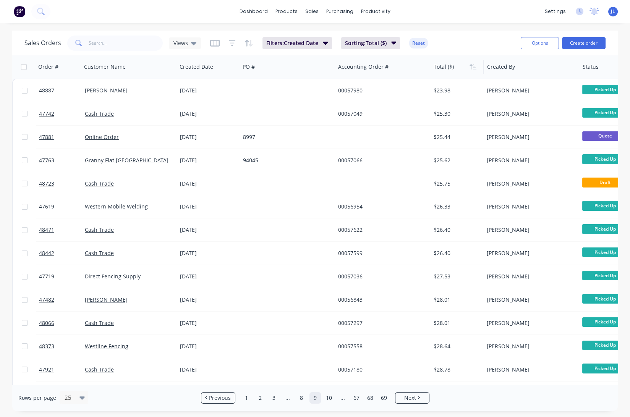
click at [331, 400] on link "10" at bounding box center [328, 398] width 11 height 11
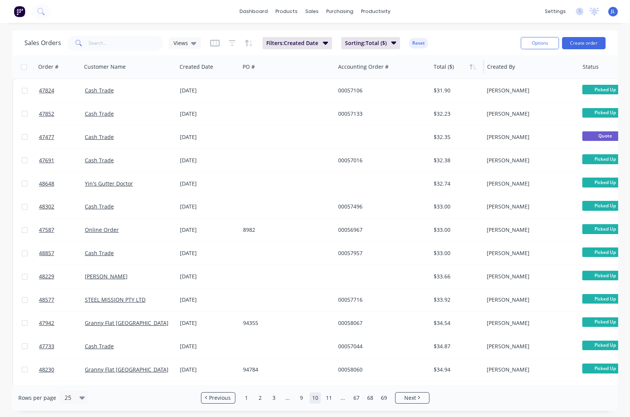
click at [331, 400] on link "11" at bounding box center [328, 398] width 11 height 11
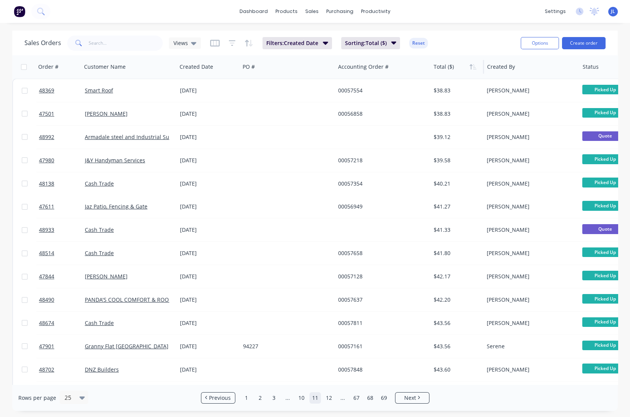
click at [331, 400] on link "12" at bounding box center [328, 398] width 11 height 11
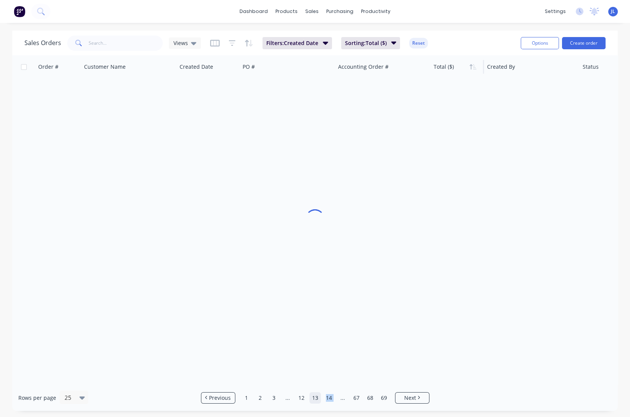
click at [331, 400] on link "14" at bounding box center [328, 398] width 11 height 11
click at [331, 400] on link "15" at bounding box center [328, 398] width 11 height 11
click at [331, 400] on link "17" at bounding box center [328, 398] width 11 height 11
click at [331, 400] on link "18" at bounding box center [328, 398] width 11 height 11
click at [331, 400] on link "20" at bounding box center [328, 398] width 11 height 11
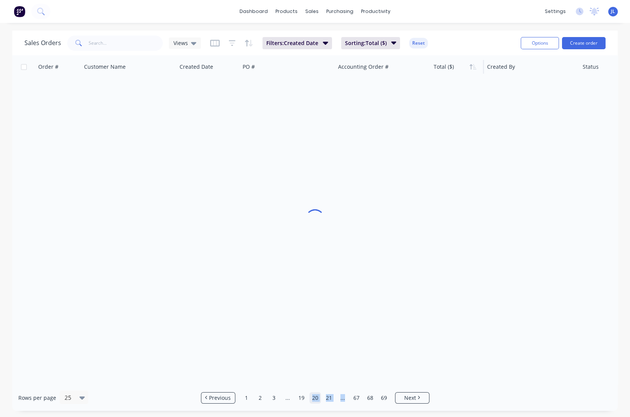
click at [331, 400] on link "21" at bounding box center [328, 398] width 11 height 11
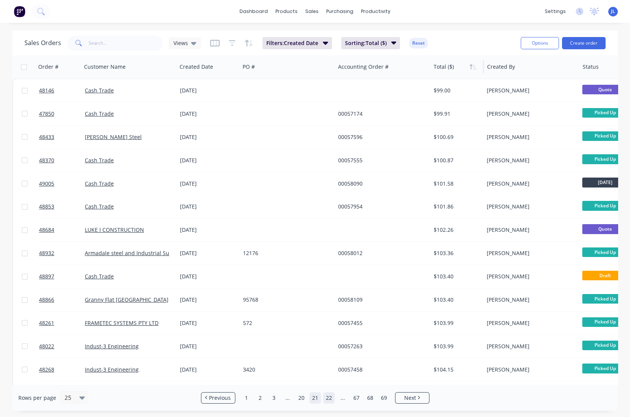
click at [331, 400] on link "22" at bounding box center [328, 398] width 11 height 11
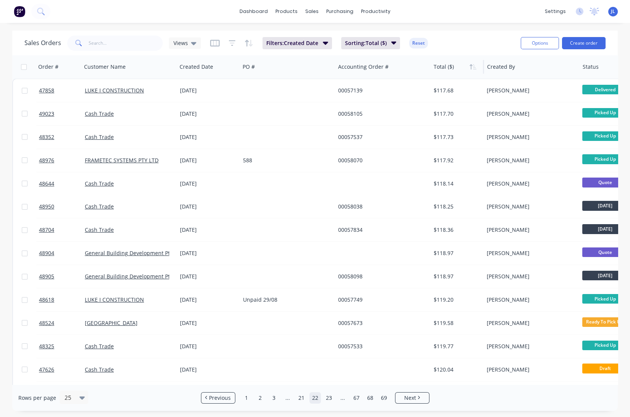
click at [331, 400] on link "23" at bounding box center [328, 398] width 11 height 11
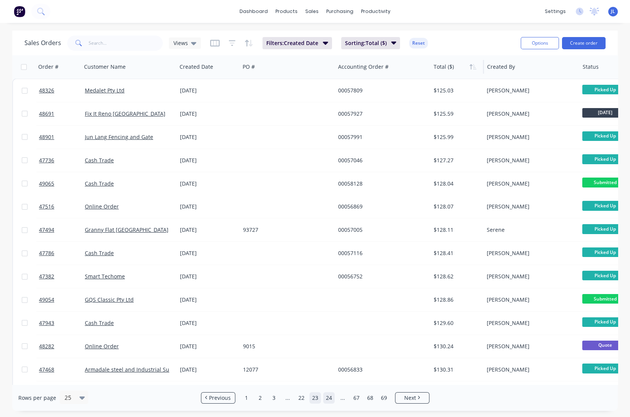
click at [331, 400] on link "24" at bounding box center [328, 398] width 11 height 11
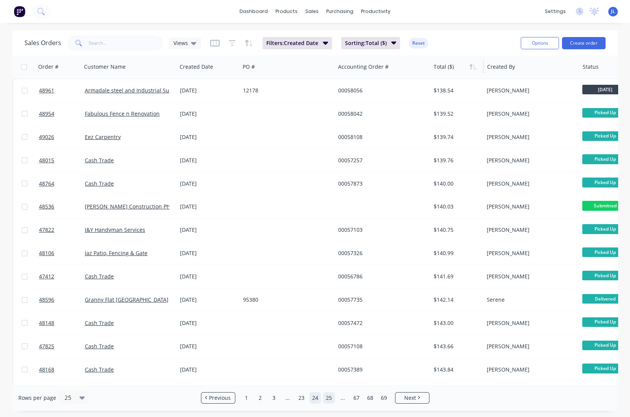
click at [331, 399] on link "25" at bounding box center [328, 398] width 11 height 11
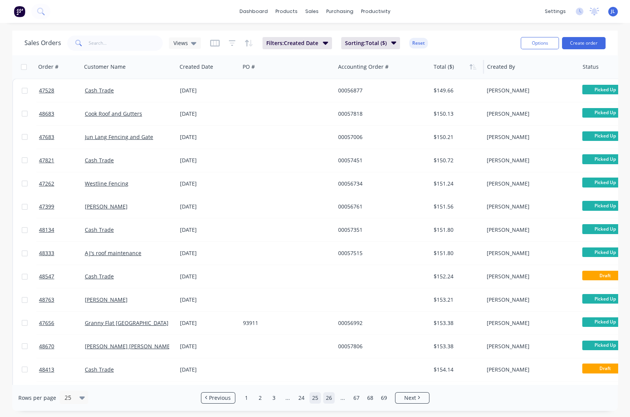
click at [331, 399] on link "26" at bounding box center [328, 398] width 11 height 11
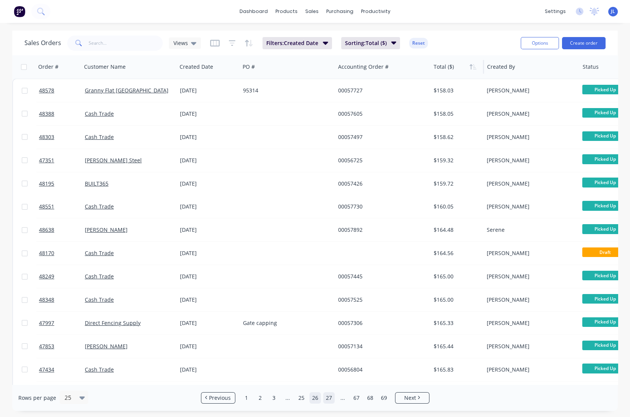
click at [330, 398] on link "27" at bounding box center [328, 398] width 11 height 11
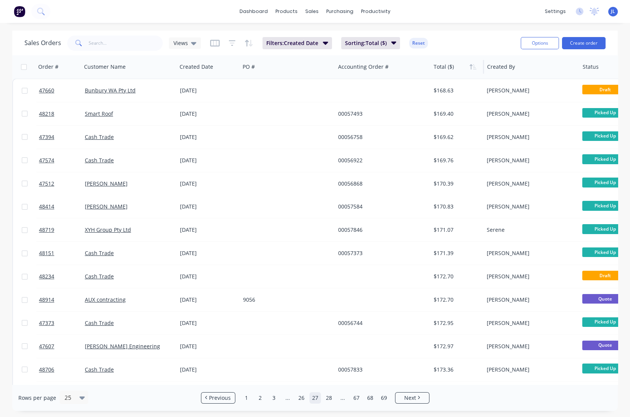
click at [330, 398] on link "28" at bounding box center [328, 398] width 11 height 11
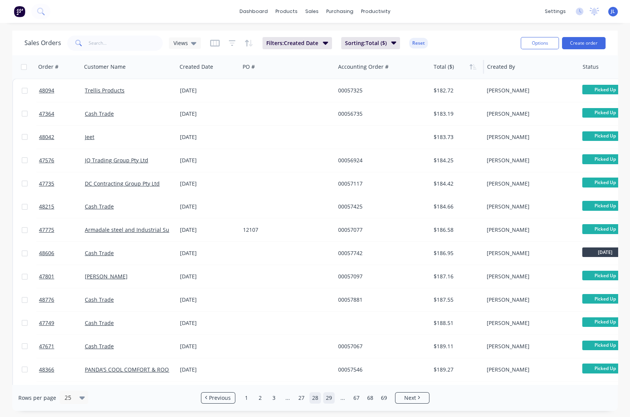
click at [330, 397] on link "29" at bounding box center [328, 398] width 11 height 11
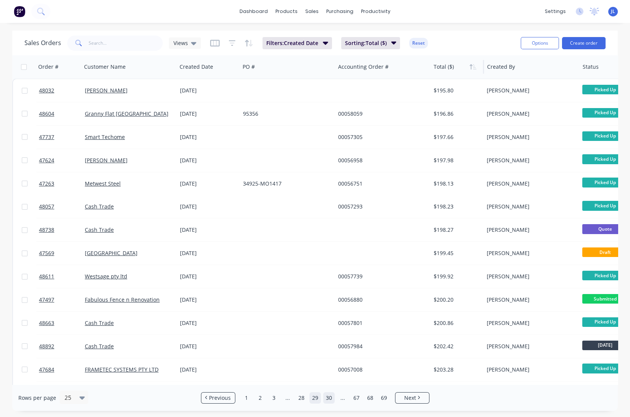
click at [329, 397] on link "30" at bounding box center [328, 398] width 11 height 11
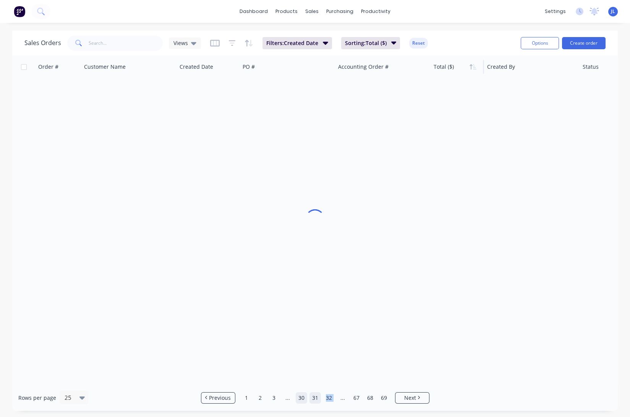
click at [329, 397] on link "32" at bounding box center [328, 398] width 11 height 11
click at [329, 397] on link "33" at bounding box center [328, 398] width 11 height 11
click at [329, 397] on link "35" at bounding box center [328, 398] width 11 height 11
click at [329, 397] on link "36" at bounding box center [328, 398] width 11 height 11
click at [329, 397] on link "38" at bounding box center [328, 398] width 11 height 11
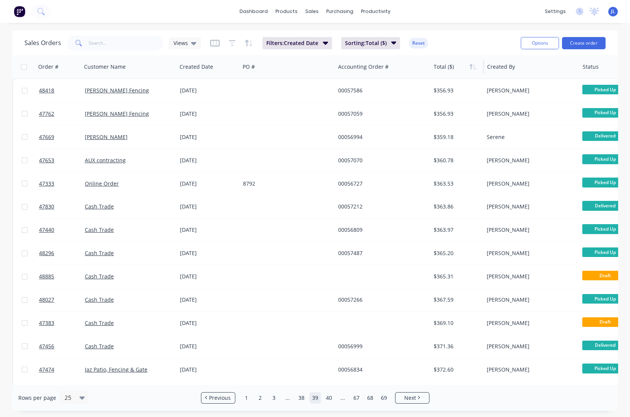
click at [329, 397] on link "40" at bounding box center [328, 398] width 11 height 11
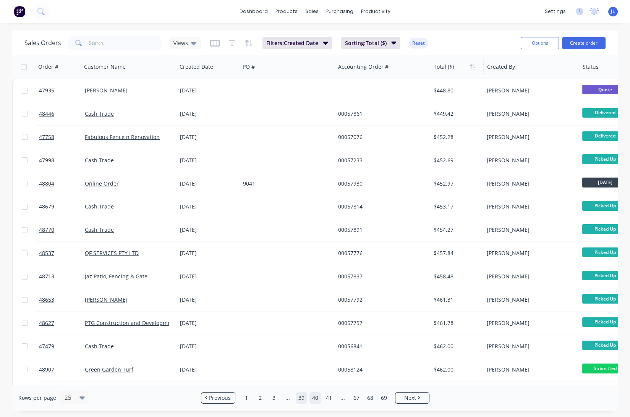
click at [300, 398] on link "39" at bounding box center [301, 398] width 11 height 11
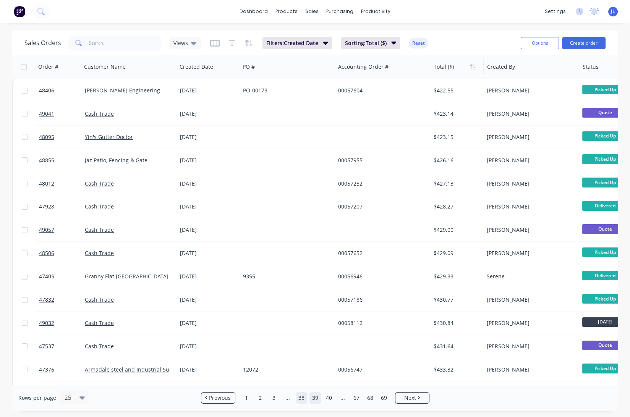
click at [304, 397] on link "38" at bounding box center [301, 398] width 11 height 11
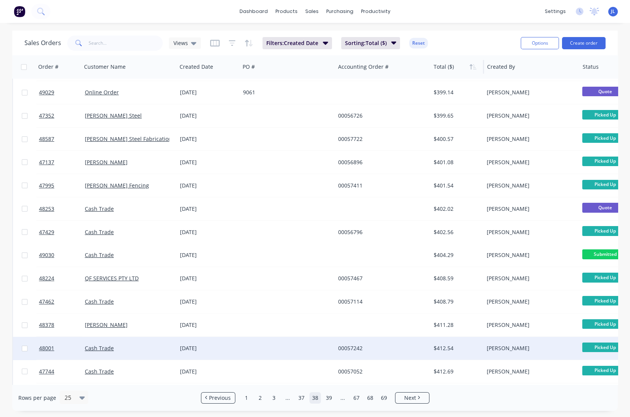
scroll to position [170, 0]
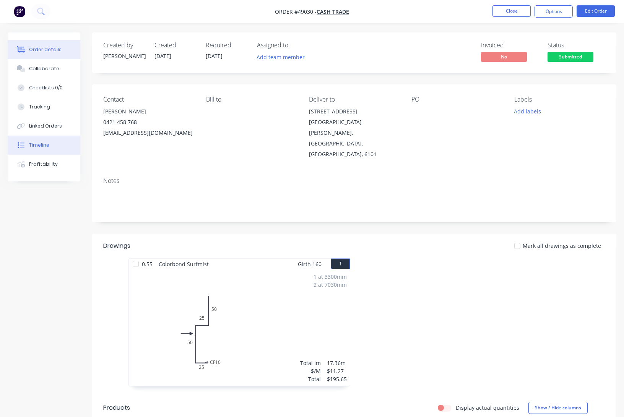
click at [48, 147] on div "Timeline" at bounding box center [39, 145] width 20 height 7
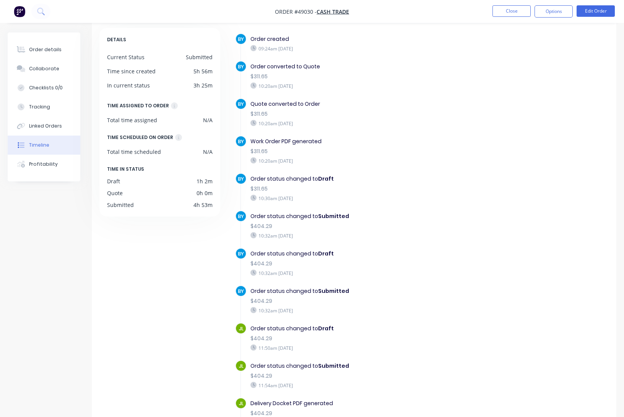
scroll to position [13, 0]
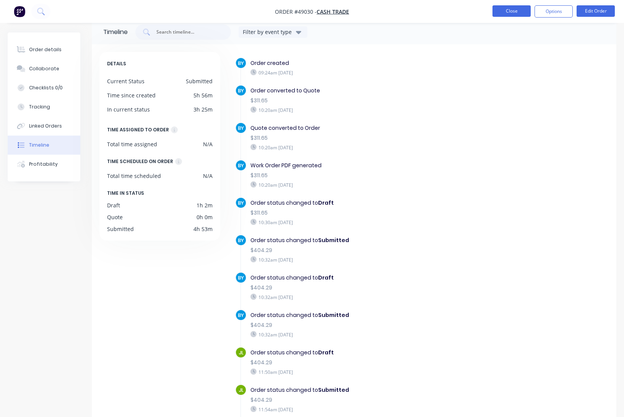
click at [504, 14] on button "Close" at bounding box center [511, 10] width 38 height 11
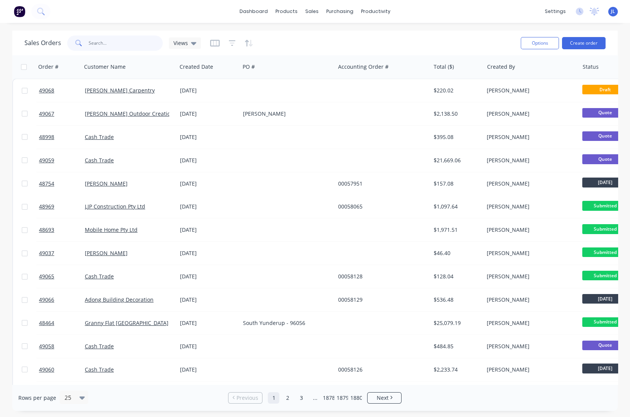
click at [131, 44] on input "text" at bounding box center [126, 43] width 75 height 15
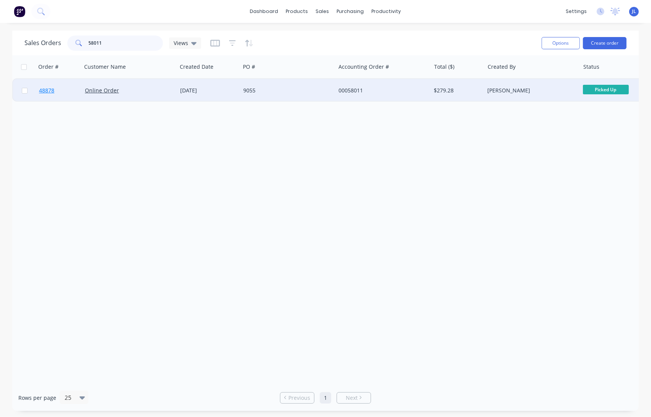
type input "58011"
click at [46, 91] on span "48878" at bounding box center [46, 91] width 15 height 8
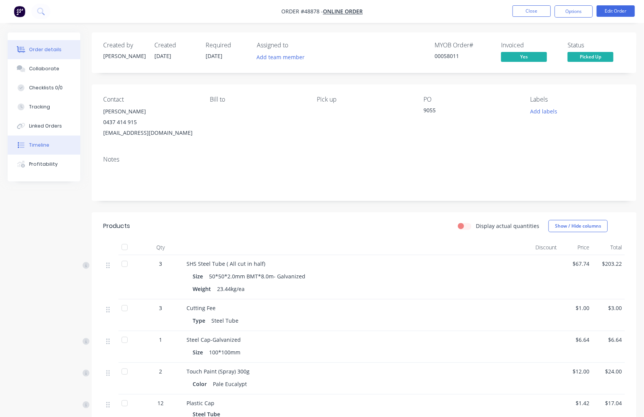
click at [63, 146] on button "Timeline" at bounding box center [44, 145] width 73 height 19
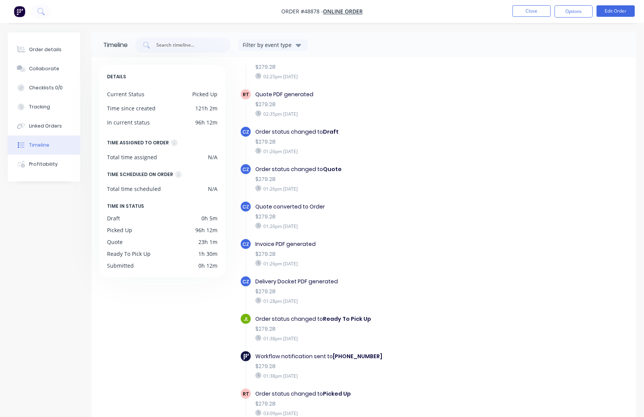
scroll to position [110, 0]
